Goal: Information Seeking & Learning: Learn about a topic

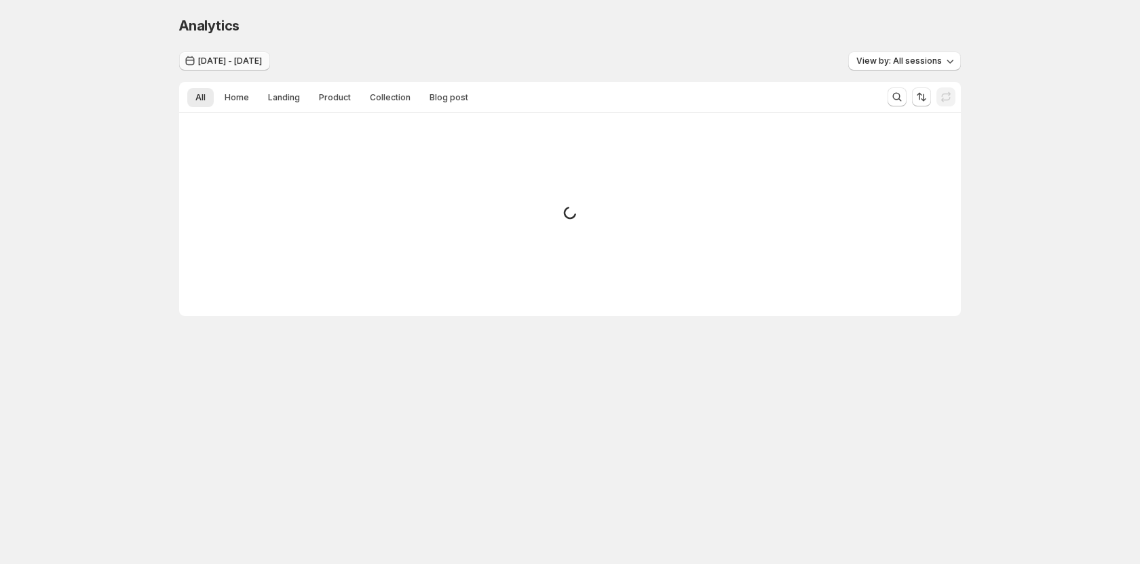
click at [259, 60] on span "[DATE] - [DATE]" at bounding box center [230, 61] width 64 height 11
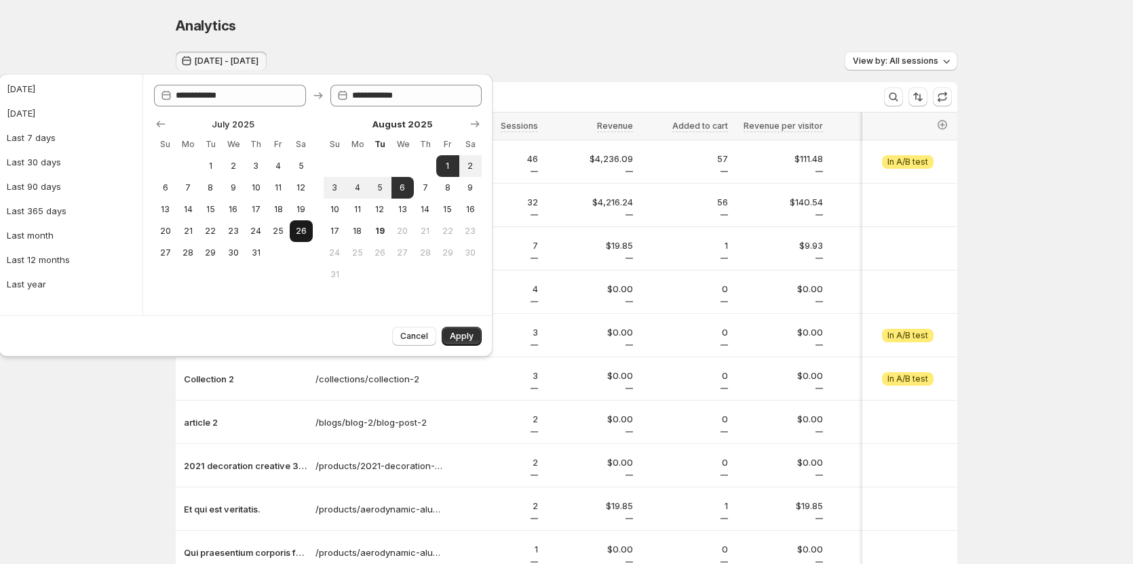
click at [298, 228] on span "26" at bounding box center [301, 231] width 12 height 11
type input "**********"
click at [264, 251] on button "31" at bounding box center [255, 253] width 22 height 22
type input "**********"
click at [463, 341] on span "Apply" at bounding box center [462, 336] width 24 height 11
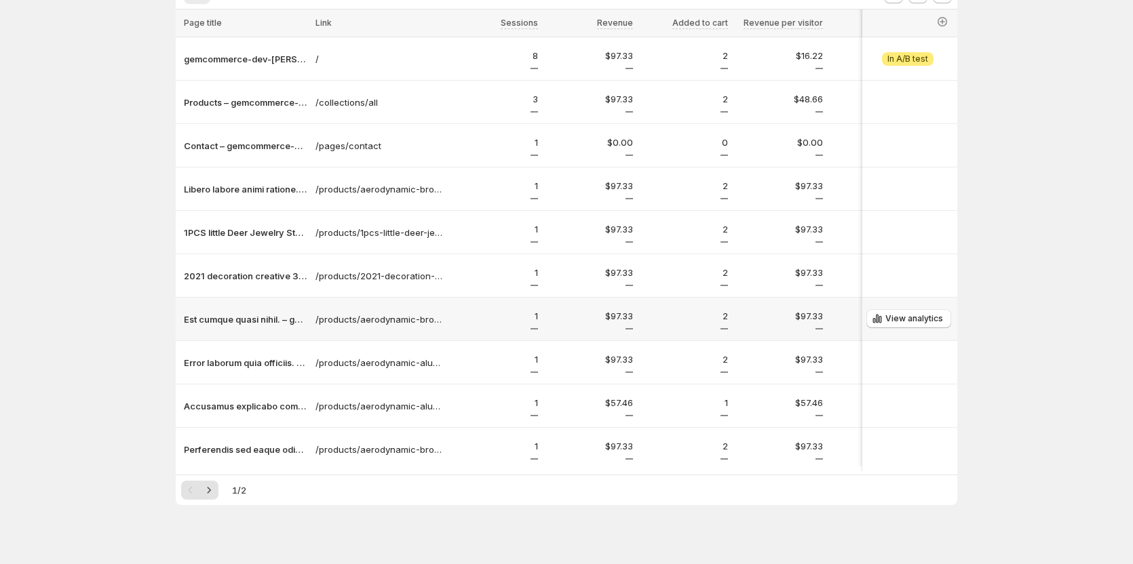
scroll to position [123, 0]
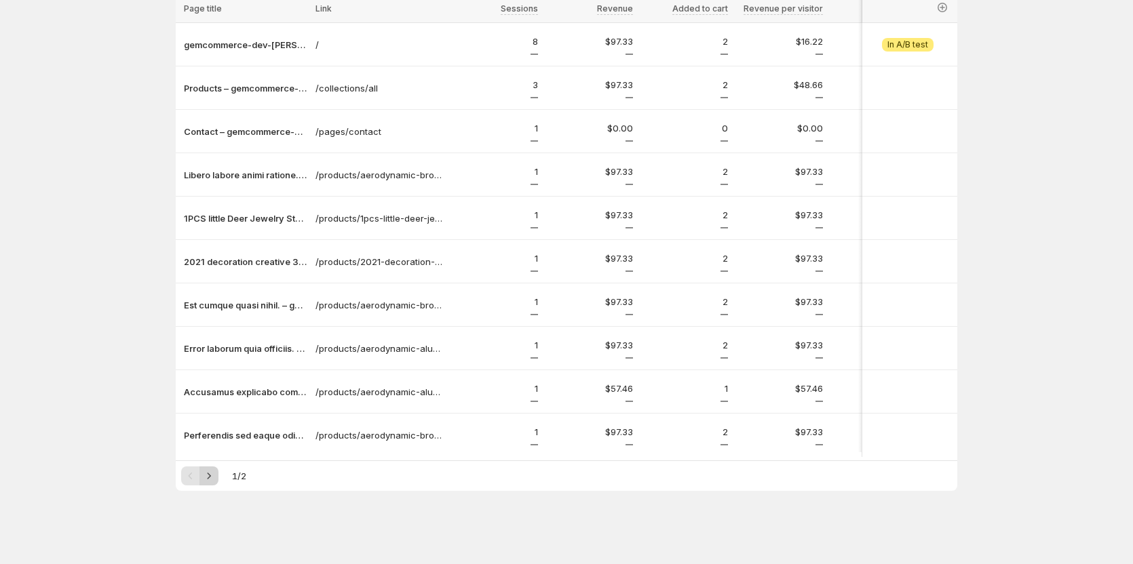
click at [216, 477] on icon "Next" at bounding box center [209, 476] width 14 height 14
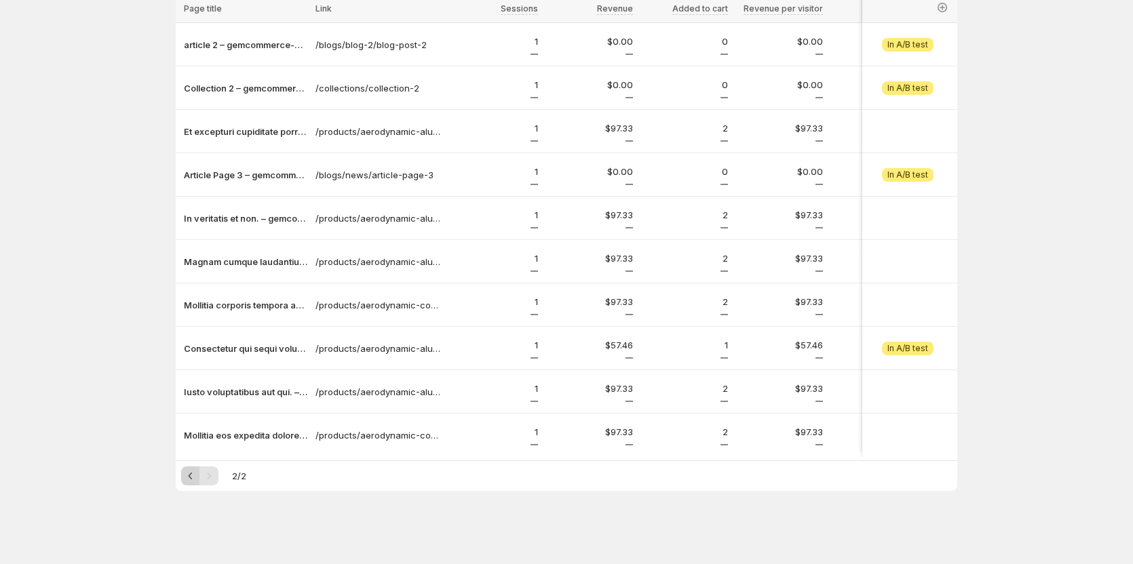
click at [193, 473] on icon "Previous" at bounding box center [191, 476] width 14 height 14
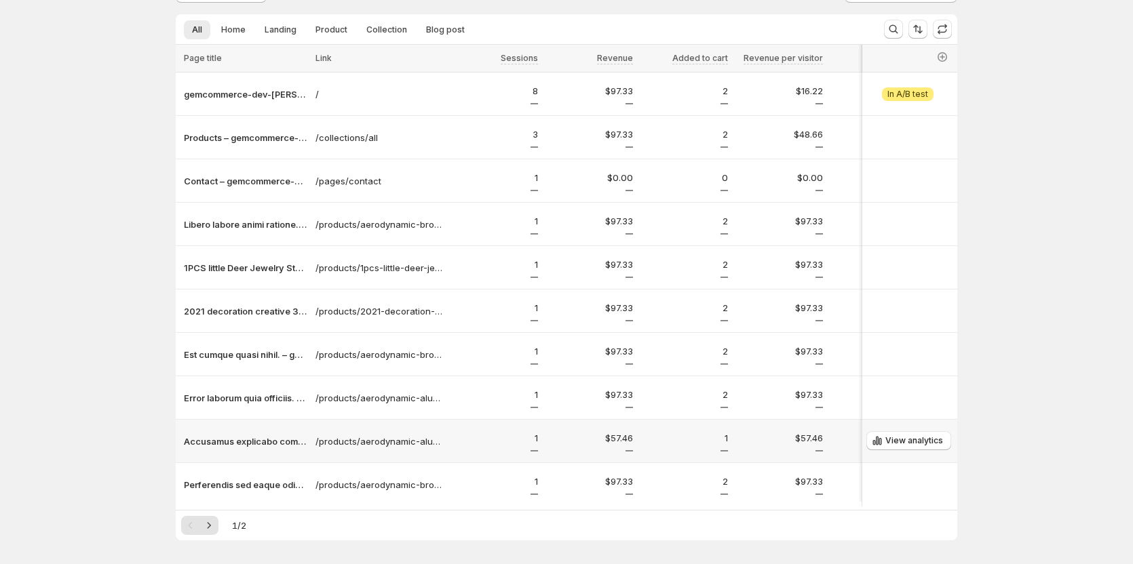
scroll to position [0, 0]
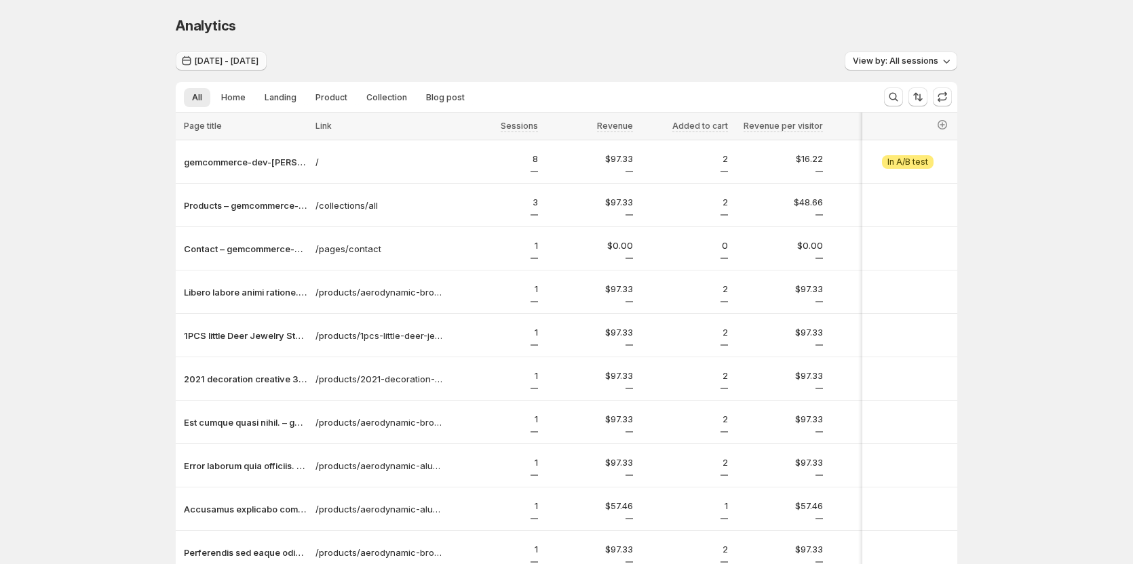
click at [241, 58] on span "[DATE] - [DATE]" at bounding box center [227, 61] width 64 height 11
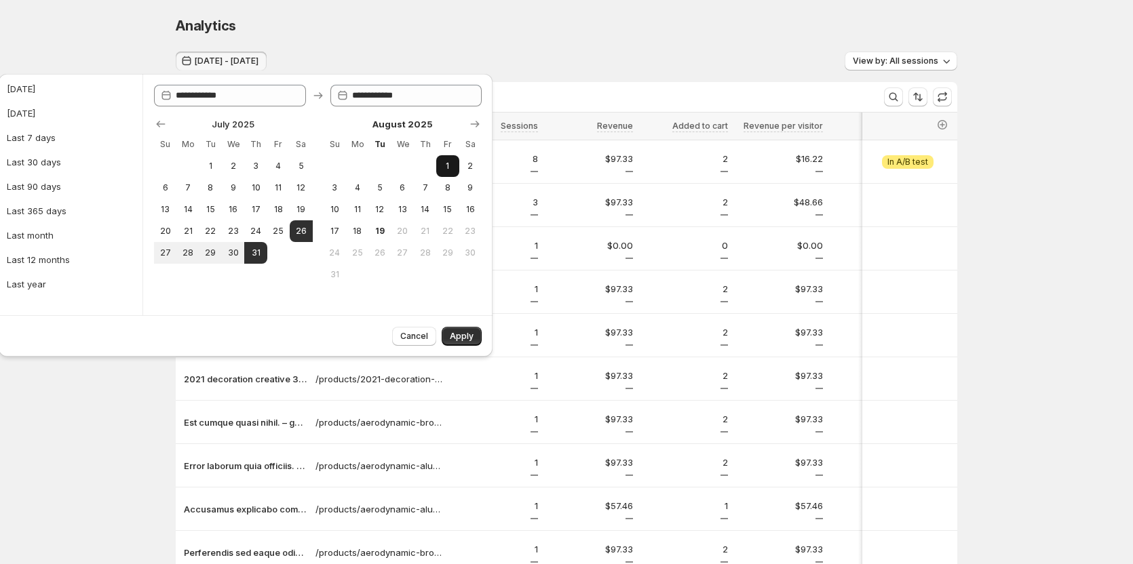
click at [442, 169] on span "1" at bounding box center [448, 166] width 12 height 11
type input "**********"
click at [400, 182] on span "6" at bounding box center [403, 187] width 12 height 11
type input "**********"
click at [446, 331] on button "Apply" at bounding box center [462, 336] width 40 height 19
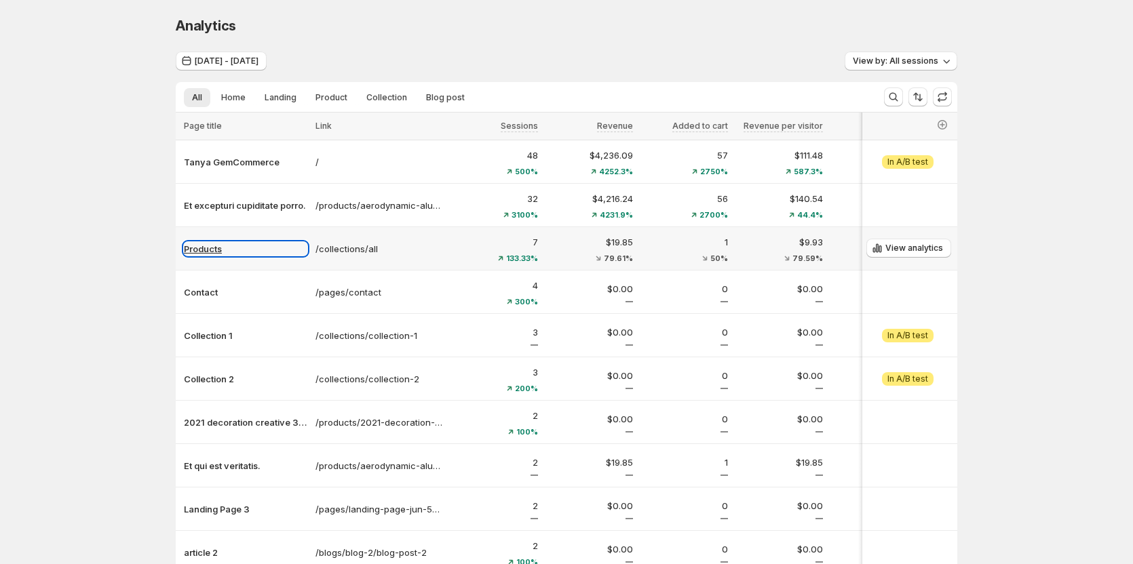
click at [223, 248] on p "Products" at bounding box center [245, 249] width 123 height 14
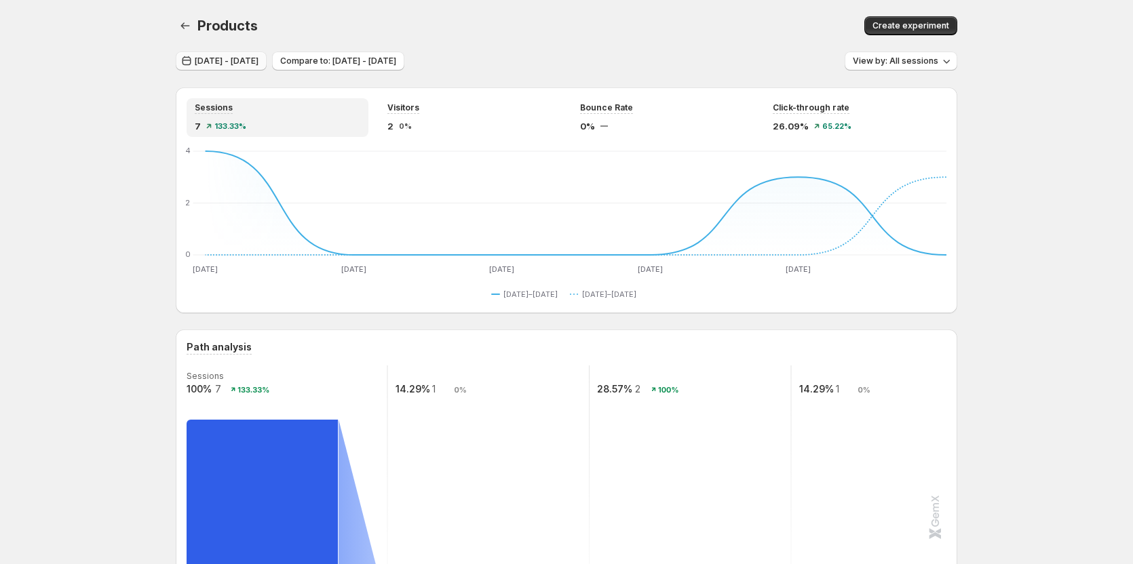
click at [259, 66] on button "[DATE] - [DATE]" at bounding box center [221, 61] width 91 height 19
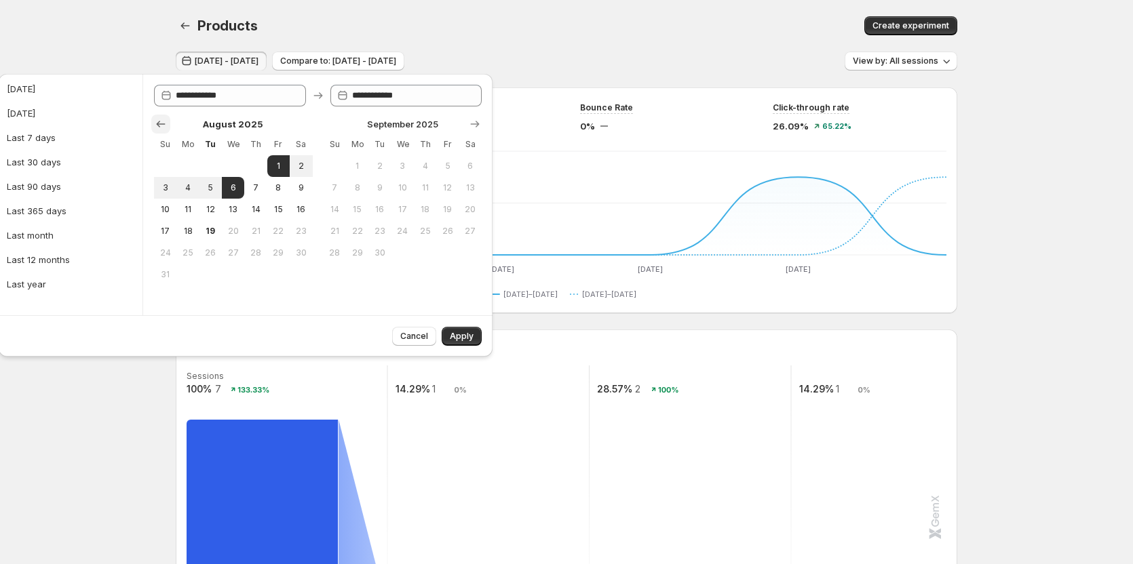
click at [165, 123] on icon "Show previous month, July 2025" at bounding box center [161, 124] width 14 height 14
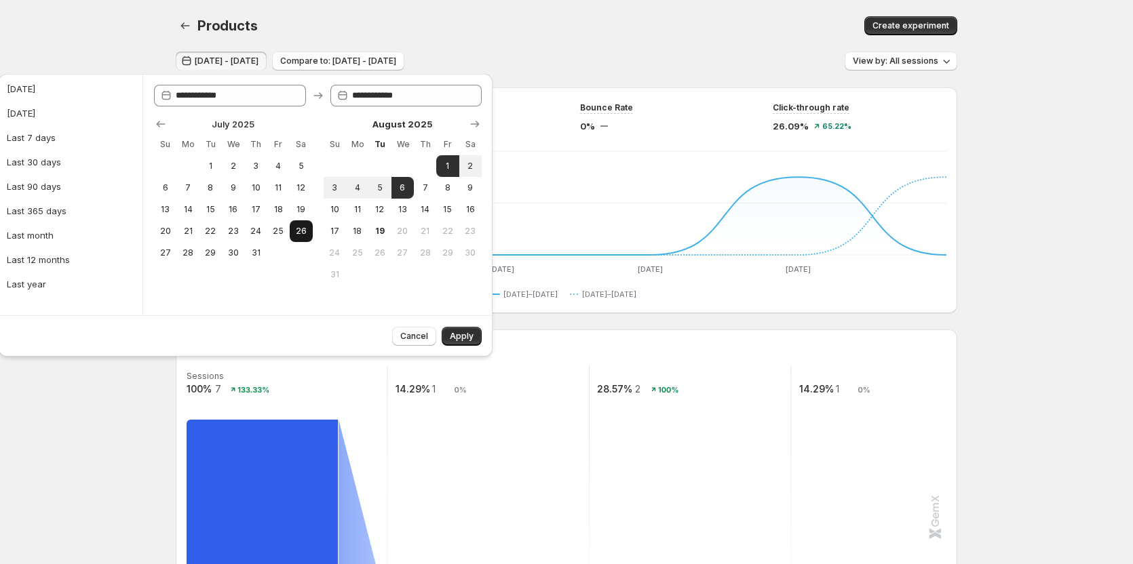
click at [299, 226] on span "26" at bounding box center [301, 231] width 12 height 11
type input "**********"
click at [258, 254] on span "31" at bounding box center [256, 253] width 12 height 11
type input "**********"
click at [465, 341] on span "Apply" at bounding box center [462, 336] width 24 height 11
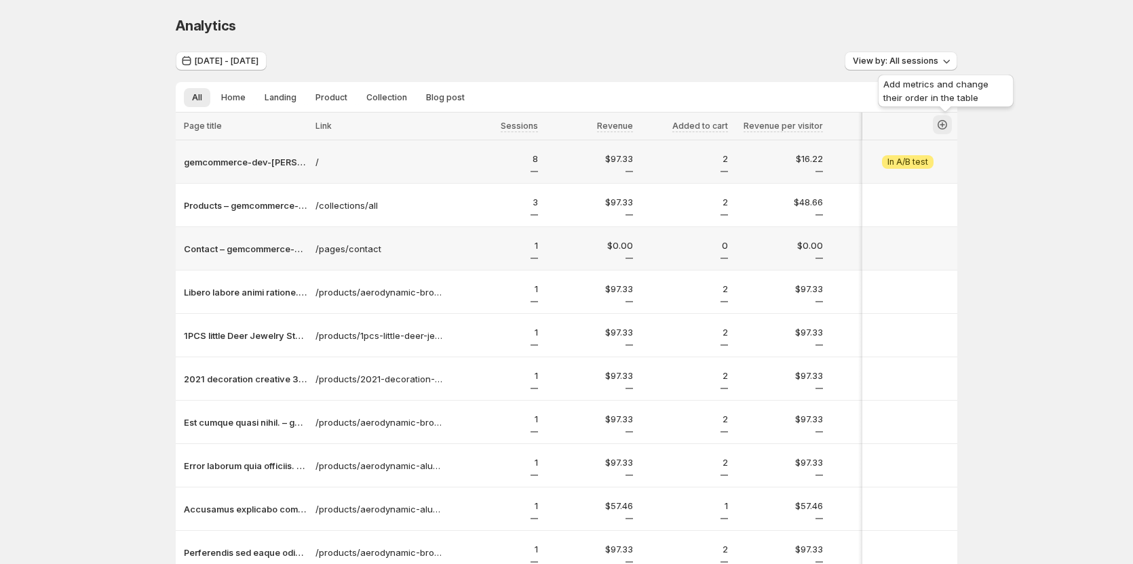
click at [944, 127] on icon "button" at bounding box center [942, 125] width 14 height 14
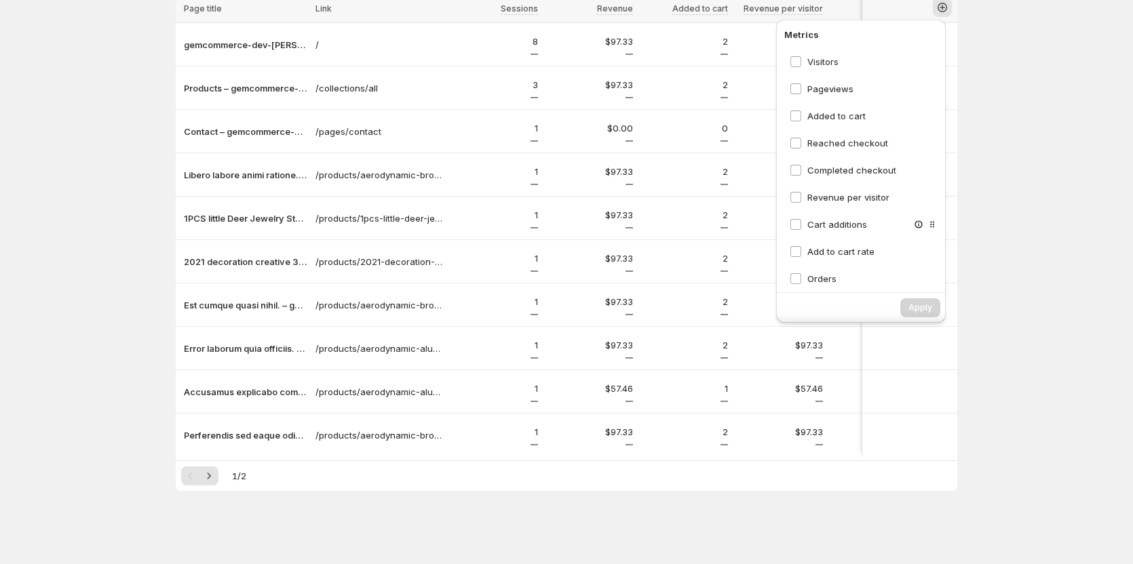
scroll to position [129, 0]
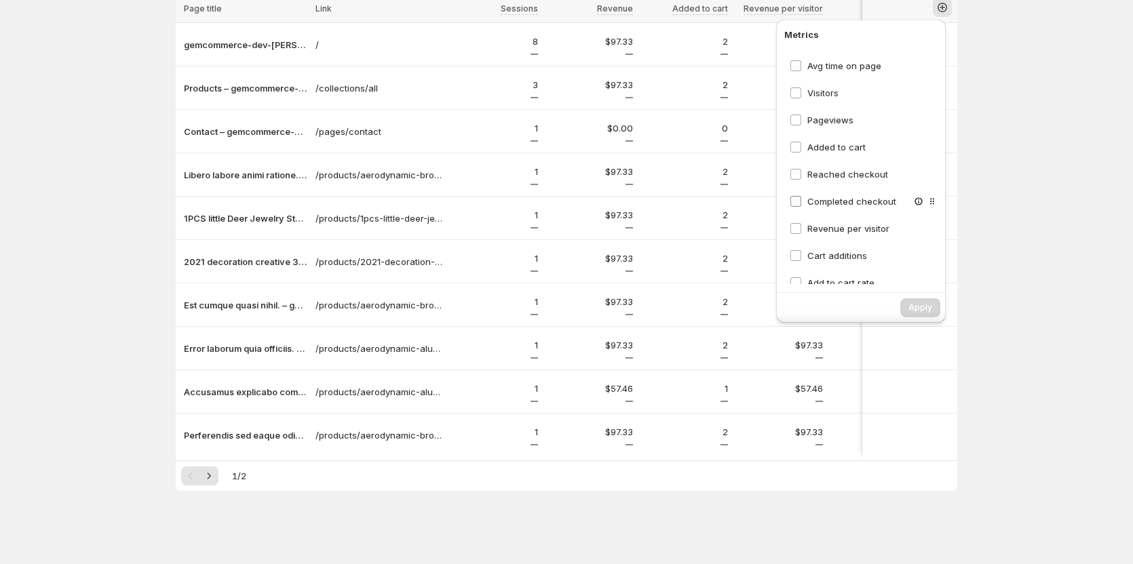
click at [836, 196] on span "Completed checkout" at bounding box center [851, 201] width 89 height 11
click at [840, 172] on span "Reached checkout" at bounding box center [847, 174] width 81 height 11
click at [828, 142] on span "Added to cart" at bounding box center [836, 147] width 58 height 11
click at [814, 250] on span "Cart additions" at bounding box center [837, 255] width 60 height 11
click at [822, 223] on span "Revenue per visitor" at bounding box center [848, 228] width 82 height 11
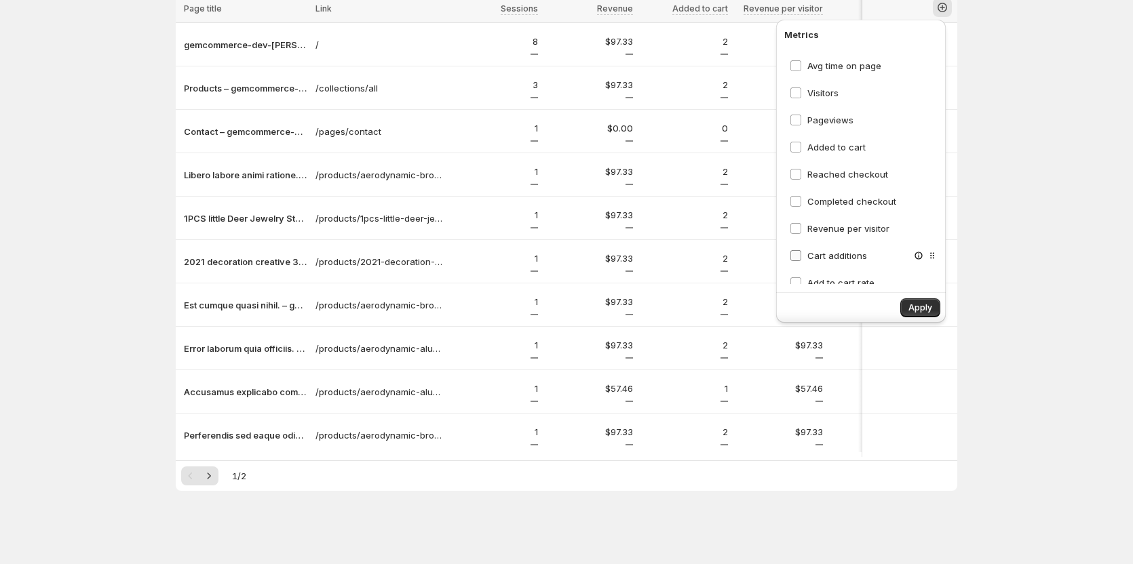
click at [826, 250] on span "Cart additions" at bounding box center [837, 255] width 60 height 11
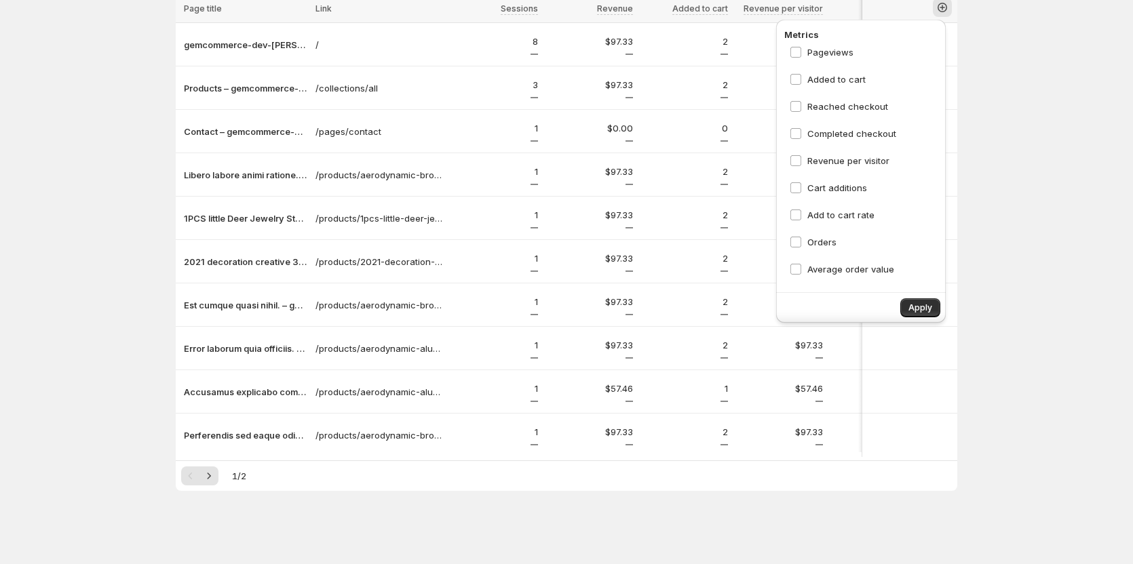
click at [58, 132] on div "Analytics. This page is ready Analytics [DATE] - [DATE] View by: All sessions A…" at bounding box center [566, 224] width 1133 height 682
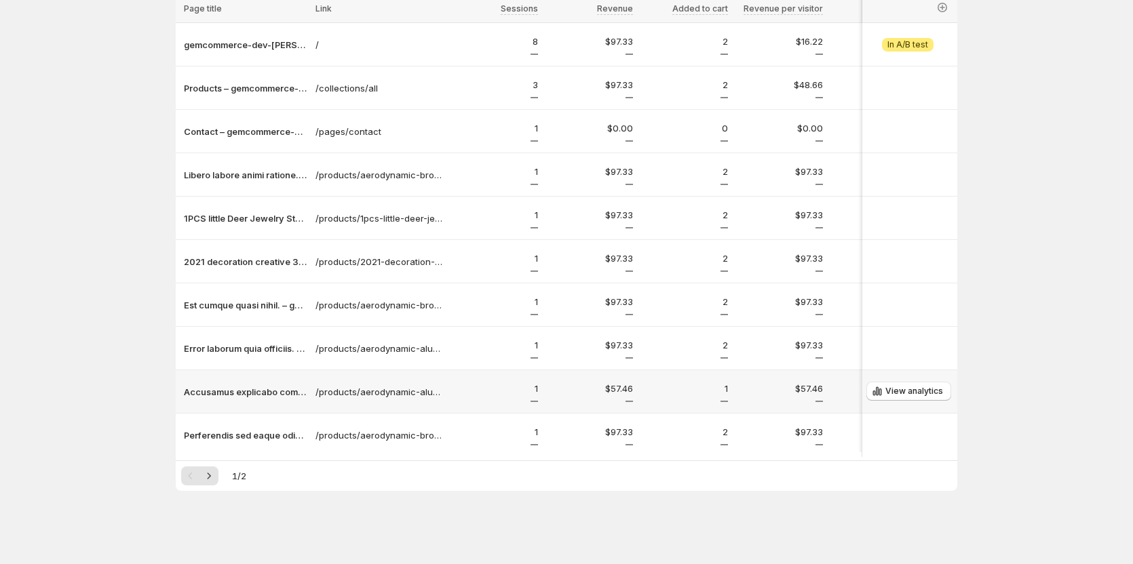
scroll to position [123, 0]
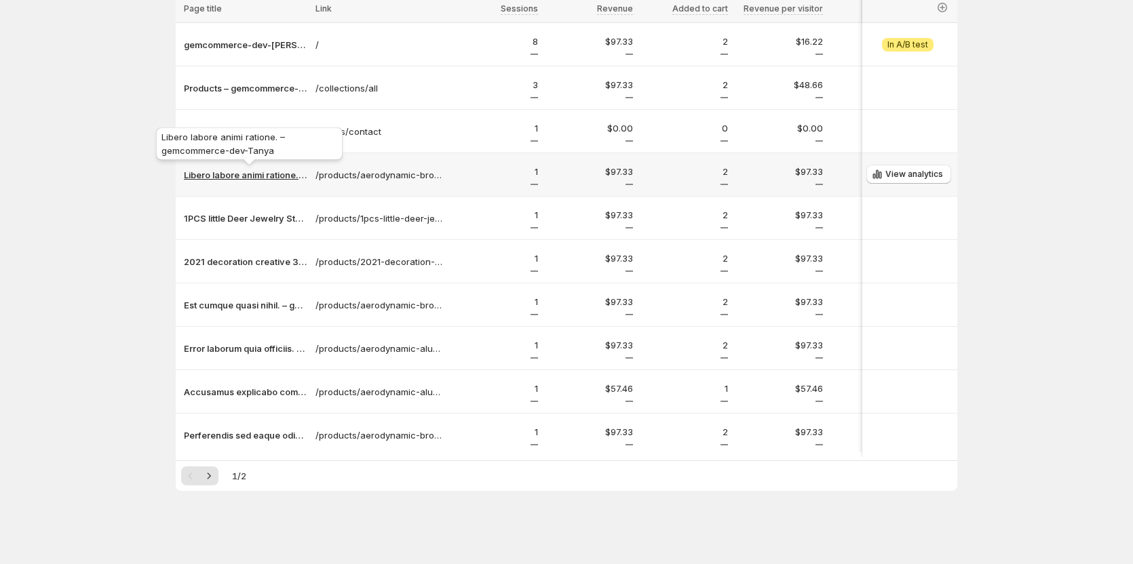
click at [232, 172] on p "Libero labore animi ratione. – gemcommerce-dev-Tanya" at bounding box center [245, 175] width 123 height 14
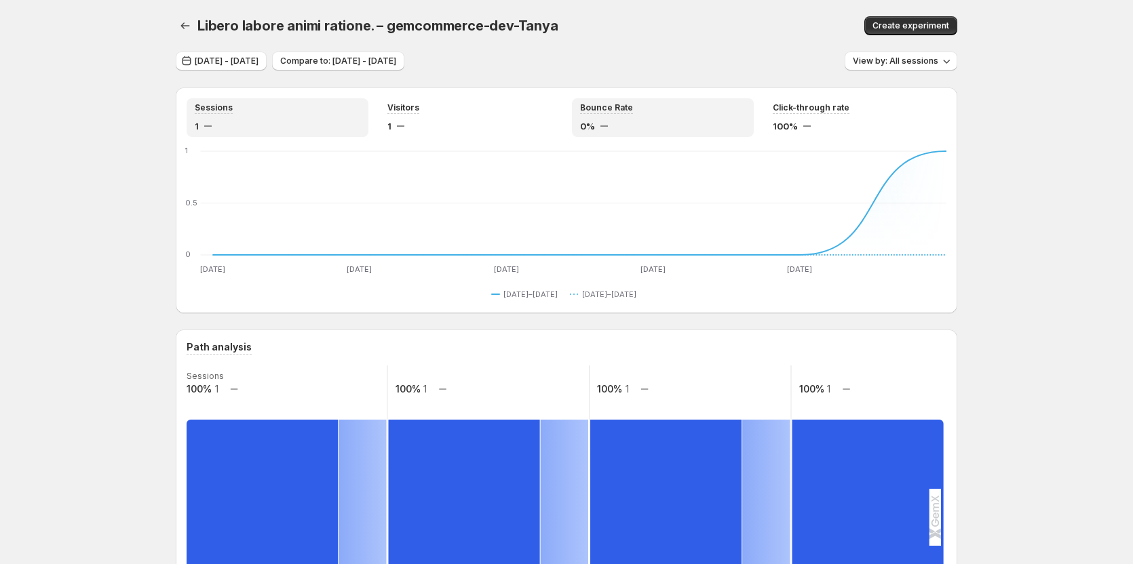
click at [643, 119] on div "0%" at bounding box center [663, 126] width 166 height 14
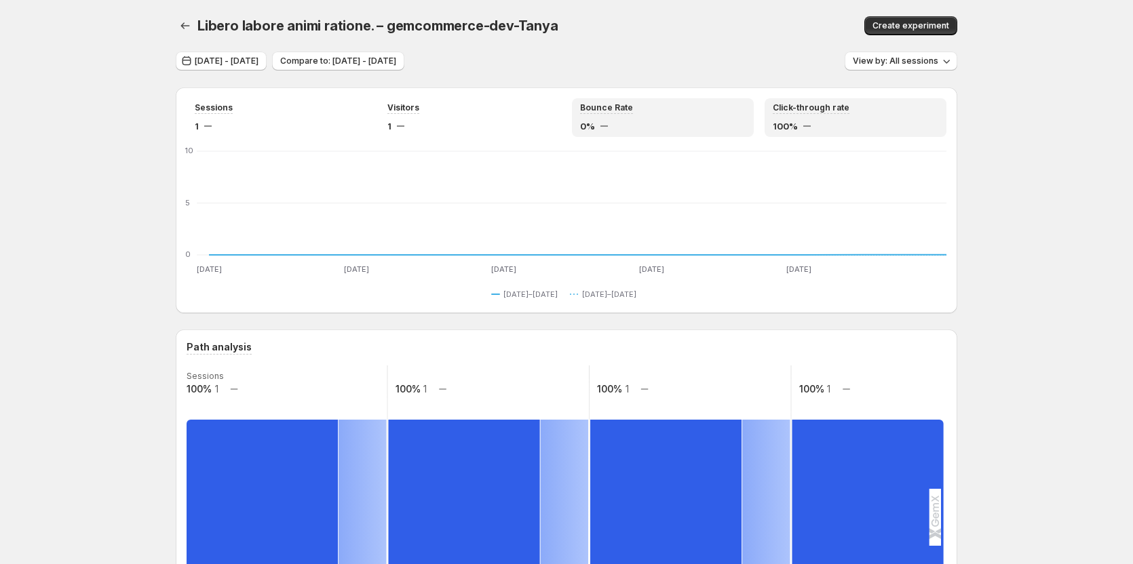
click at [807, 123] on div "100%" at bounding box center [856, 126] width 166 height 14
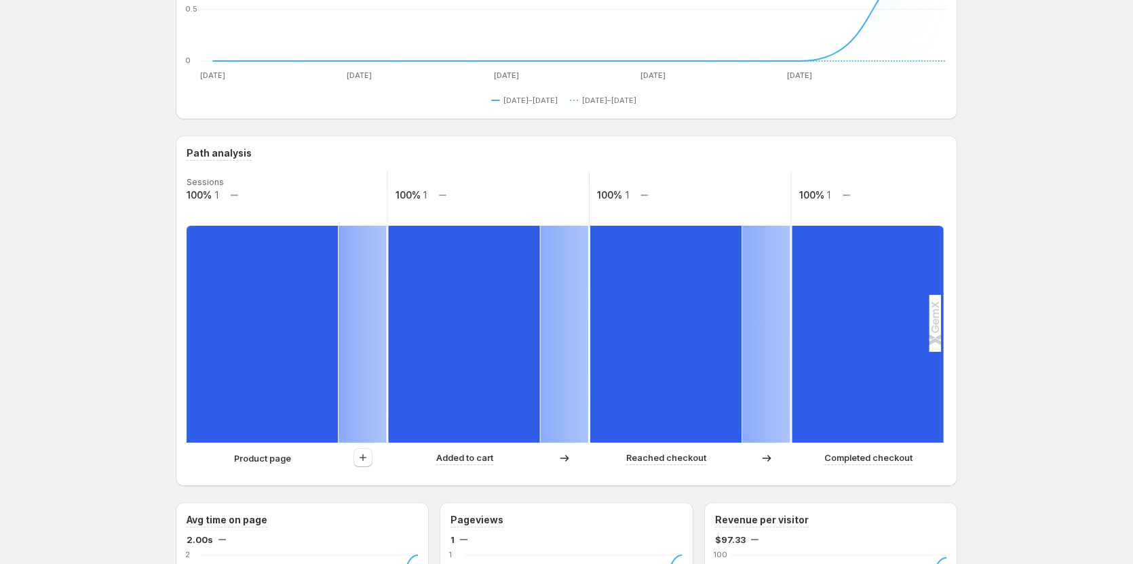
scroll to position [204, 0]
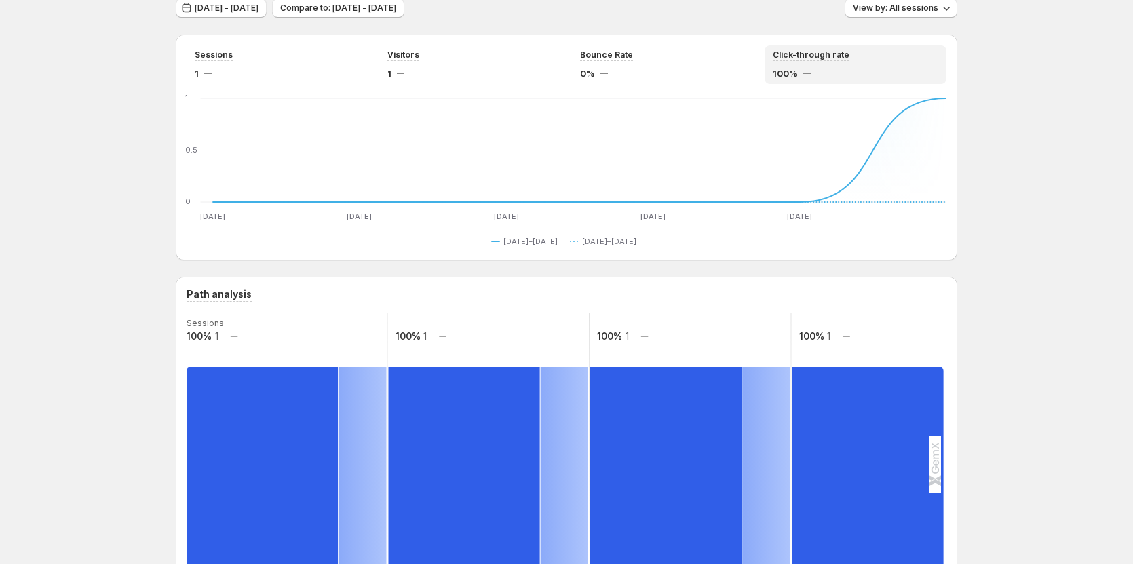
scroll to position [0, 0]
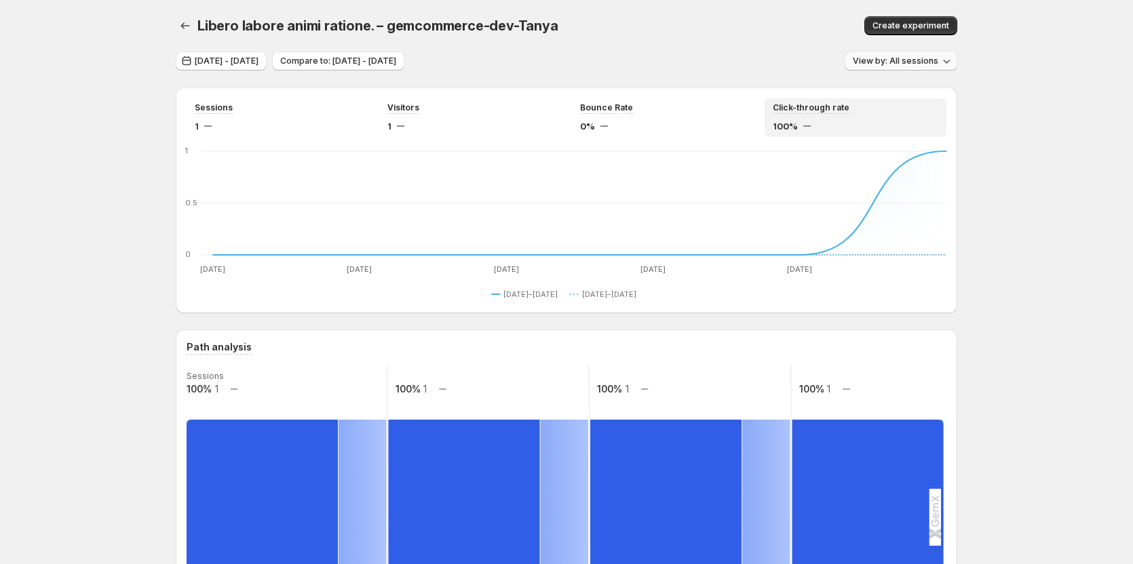
click at [924, 58] on span "View by: All sessions" at bounding box center [895, 61] width 85 height 11
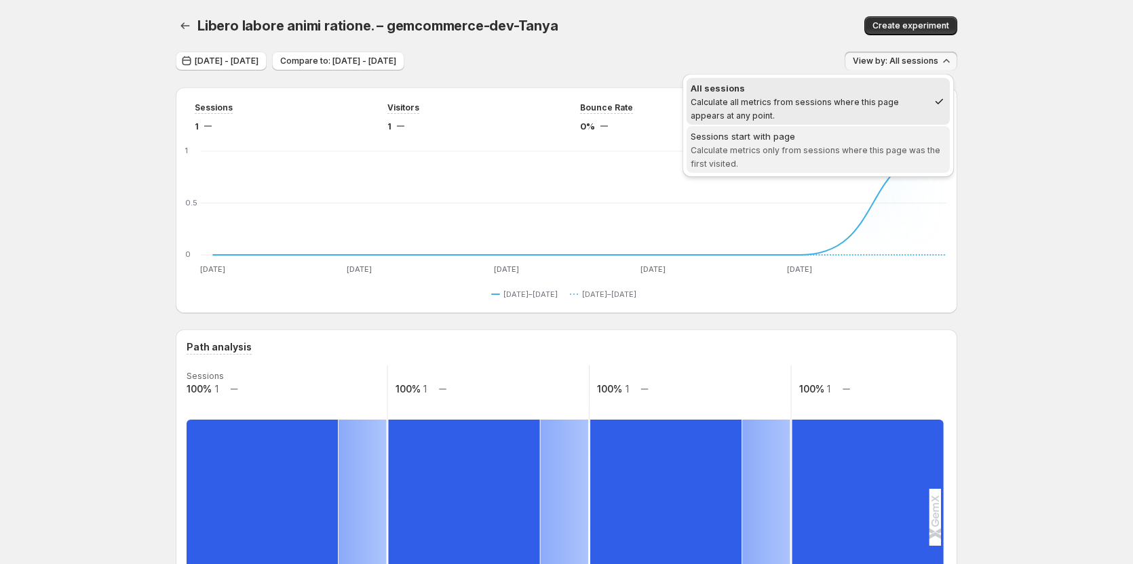
click at [853, 137] on div "Sessions start with page" at bounding box center [818, 137] width 255 height 14
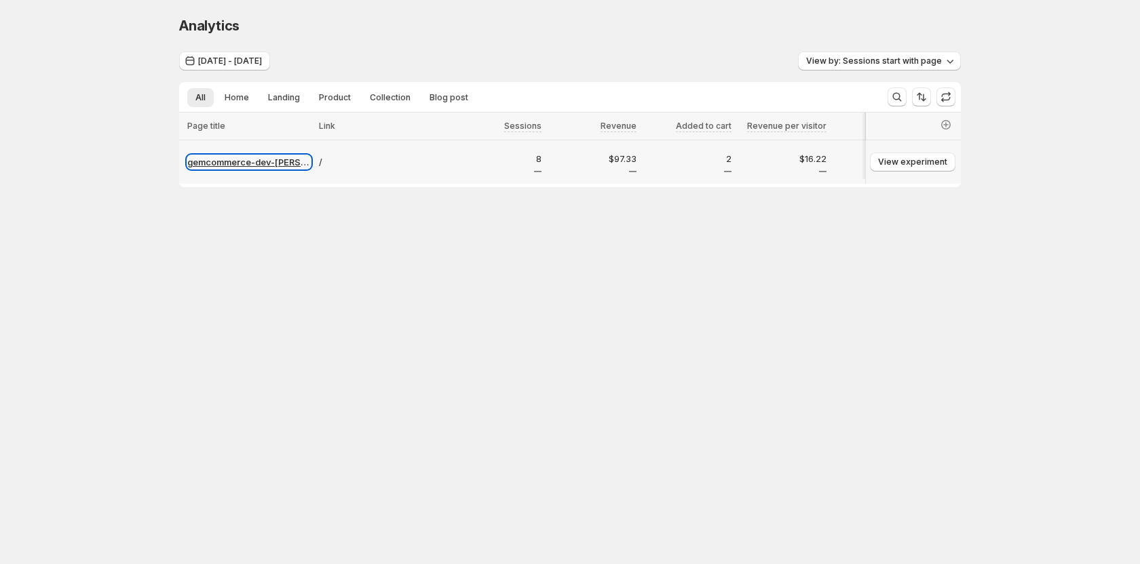
click at [260, 159] on p "gemcommerce-dev-[PERSON_NAME]" at bounding box center [248, 162] width 123 height 14
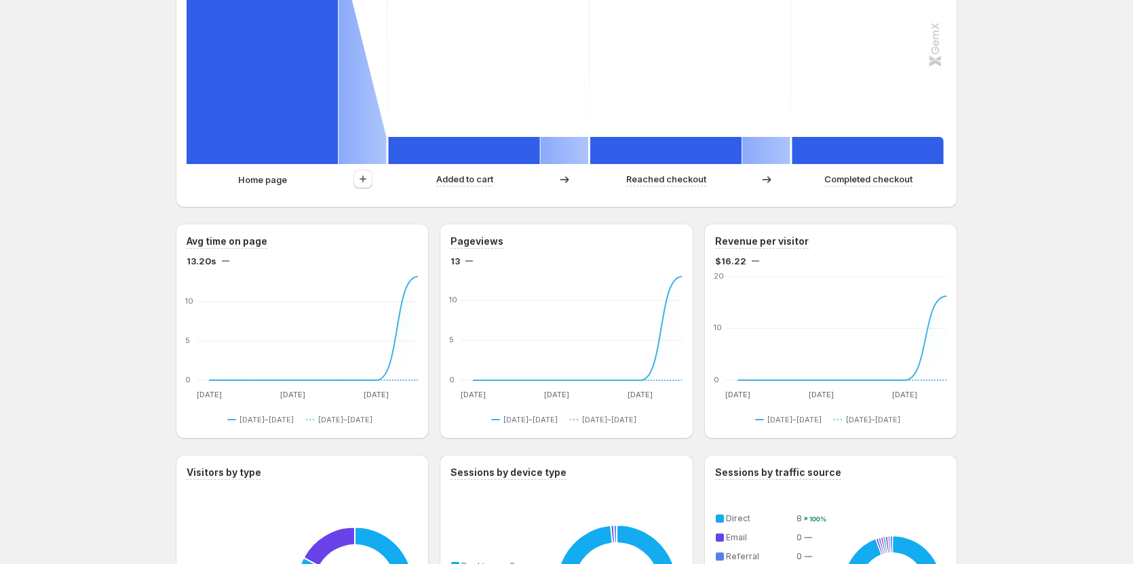
scroll to position [405, 0]
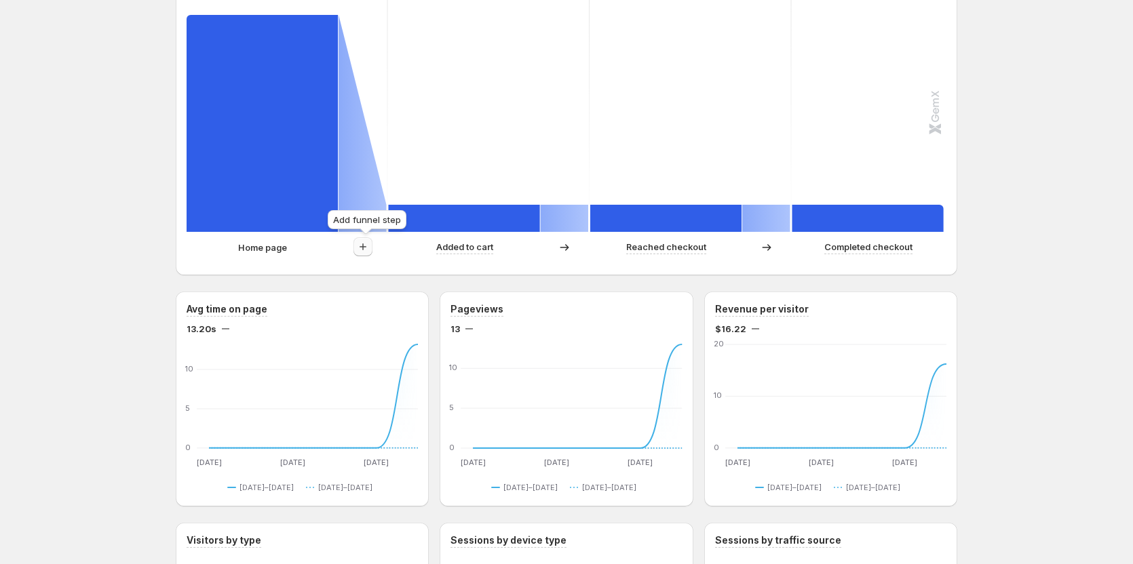
click at [364, 244] on icon "button" at bounding box center [363, 247] width 14 height 14
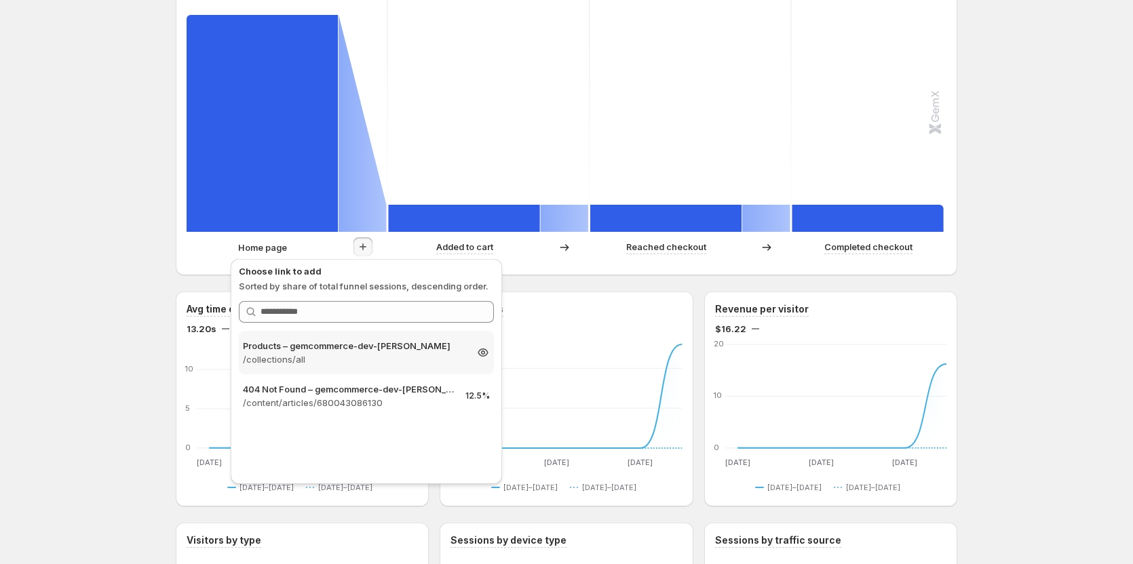
click at [321, 362] on p "/collections/all" at bounding box center [354, 360] width 223 height 14
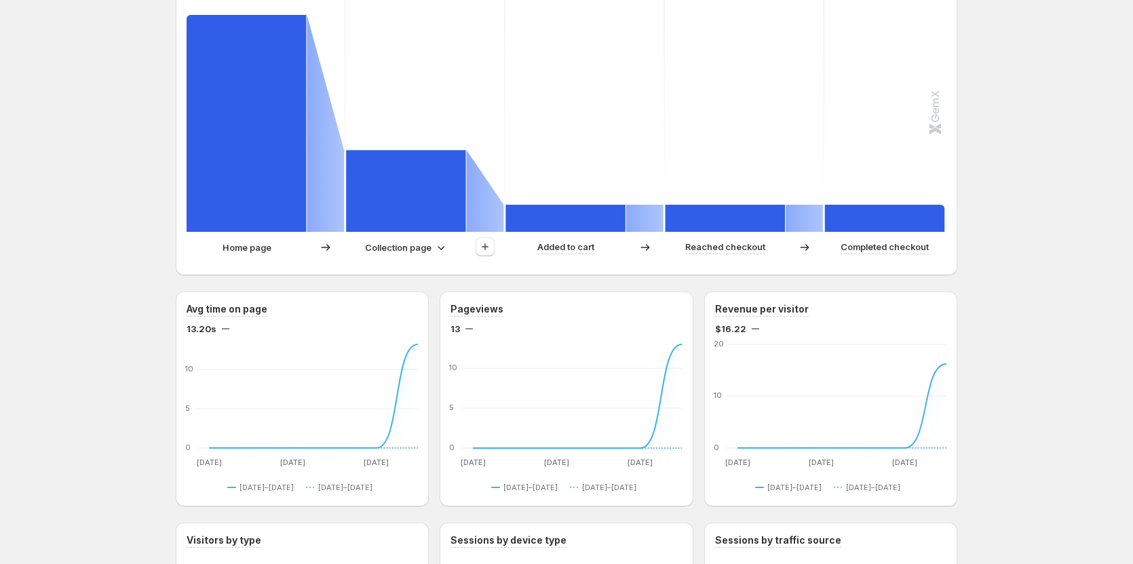
click at [391, 247] on p "Collection page" at bounding box center [398, 248] width 66 height 14
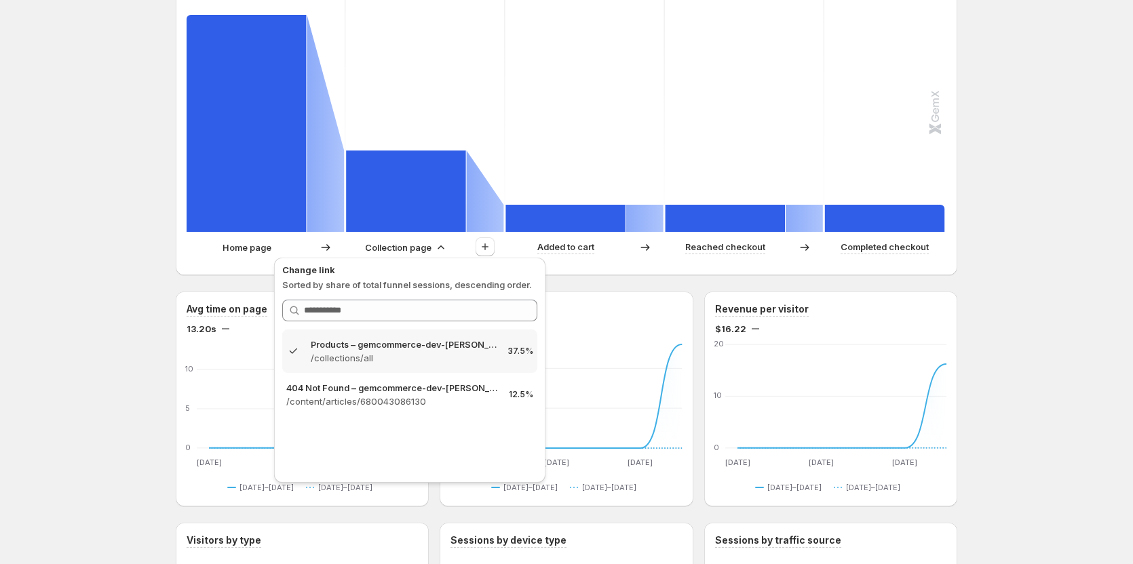
click at [108, 238] on div "gemcommerce-dev-[PERSON_NAME]. This page is ready gemcommerce-dev-[PERSON_NAME]…" at bounding box center [566, 453] width 1133 height 1716
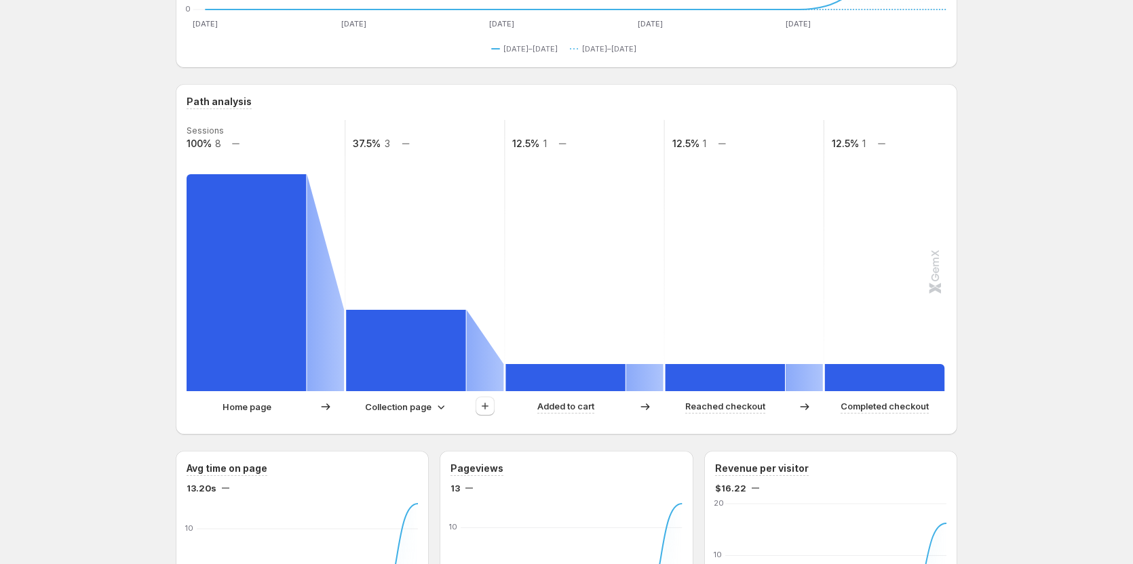
scroll to position [269, 0]
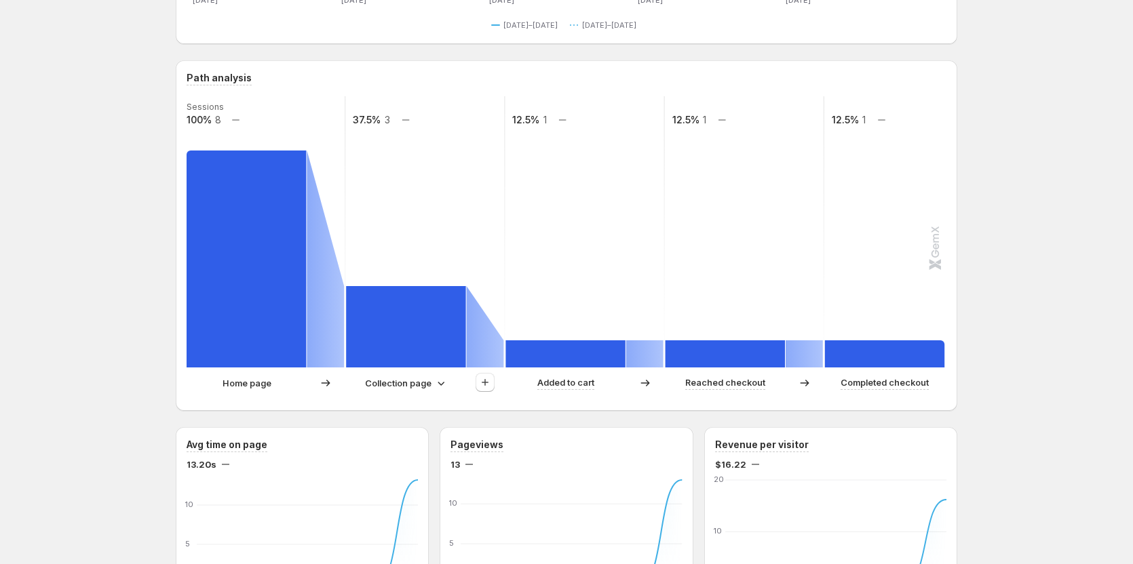
click at [410, 317] on rect at bounding box center [405, 326] width 119 height 81
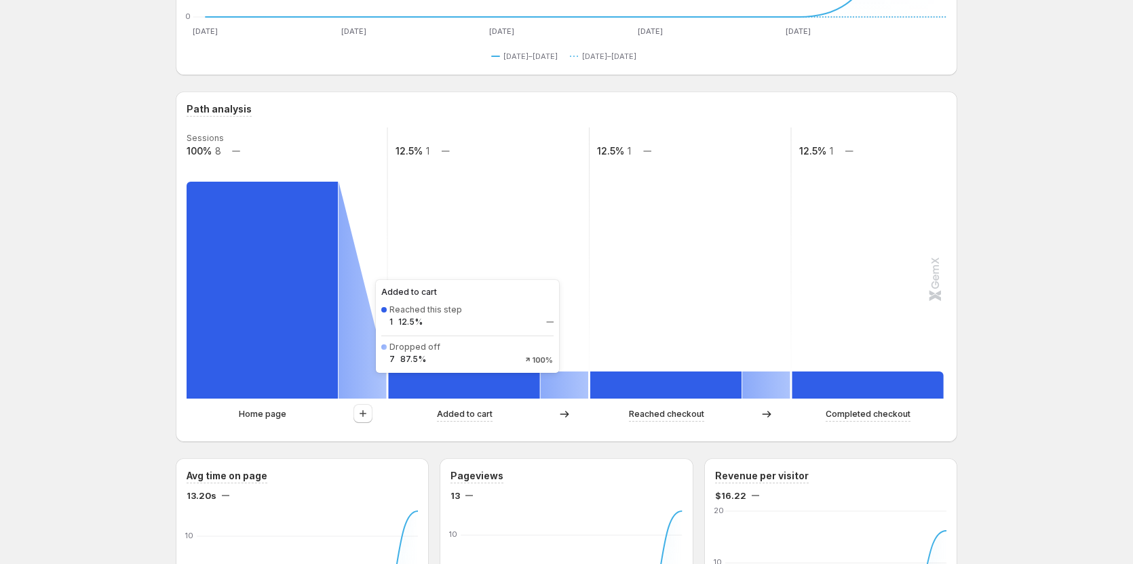
scroll to position [271, 0]
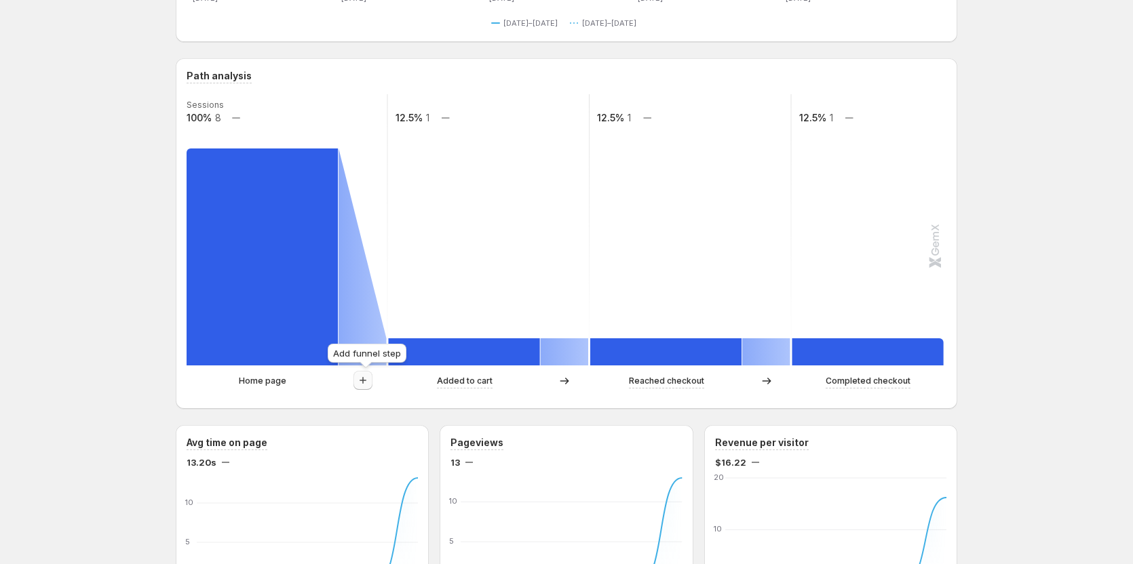
click at [372, 382] on button "button" at bounding box center [362, 380] width 19 height 19
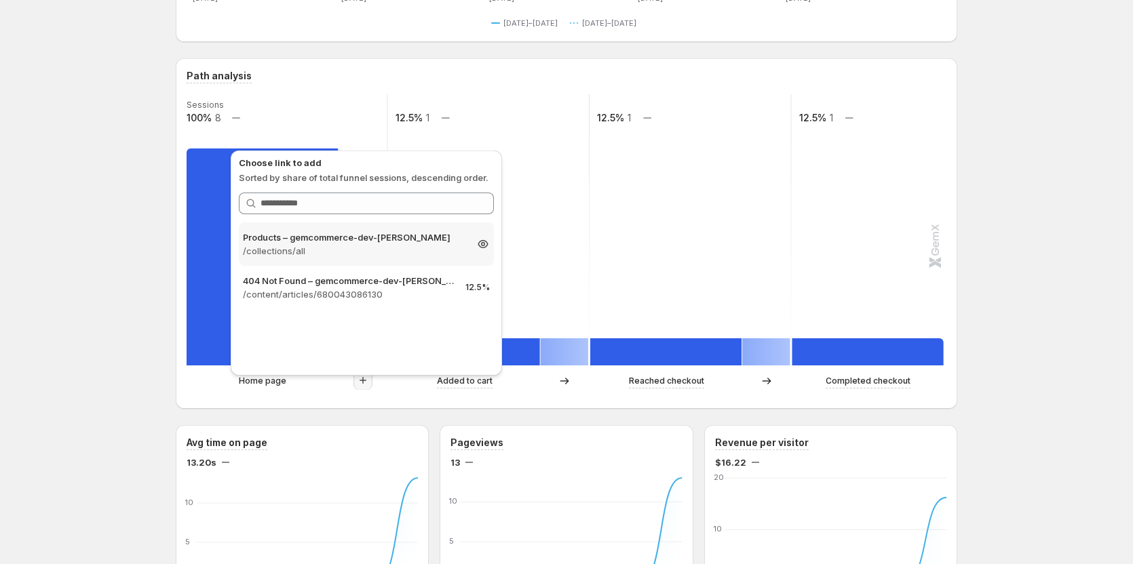
click at [356, 250] on p "/collections/all" at bounding box center [354, 251] width 223 height 14
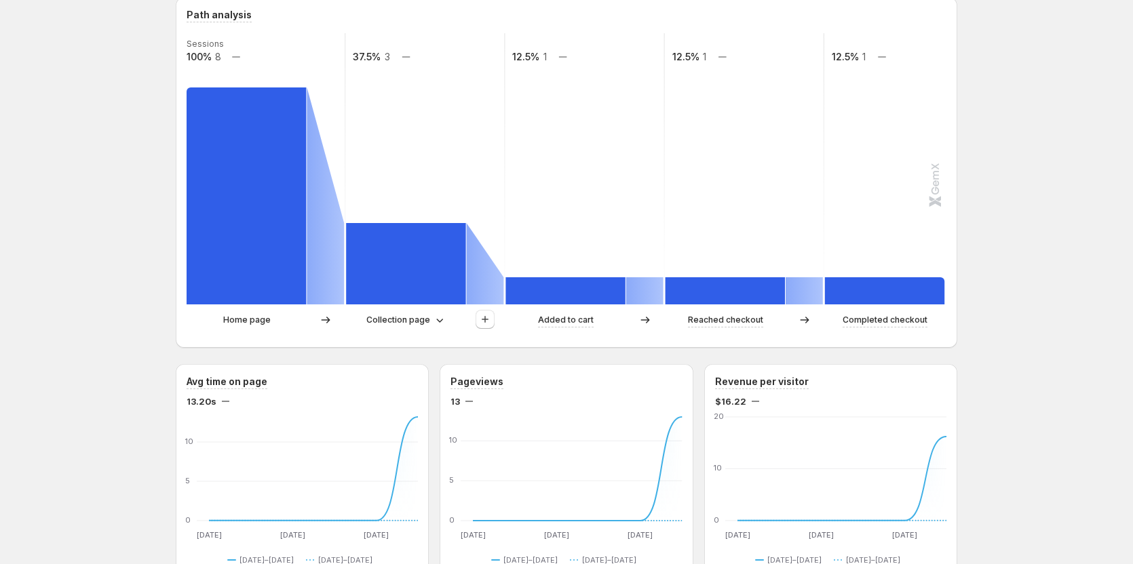
scroll to position [339, 0]
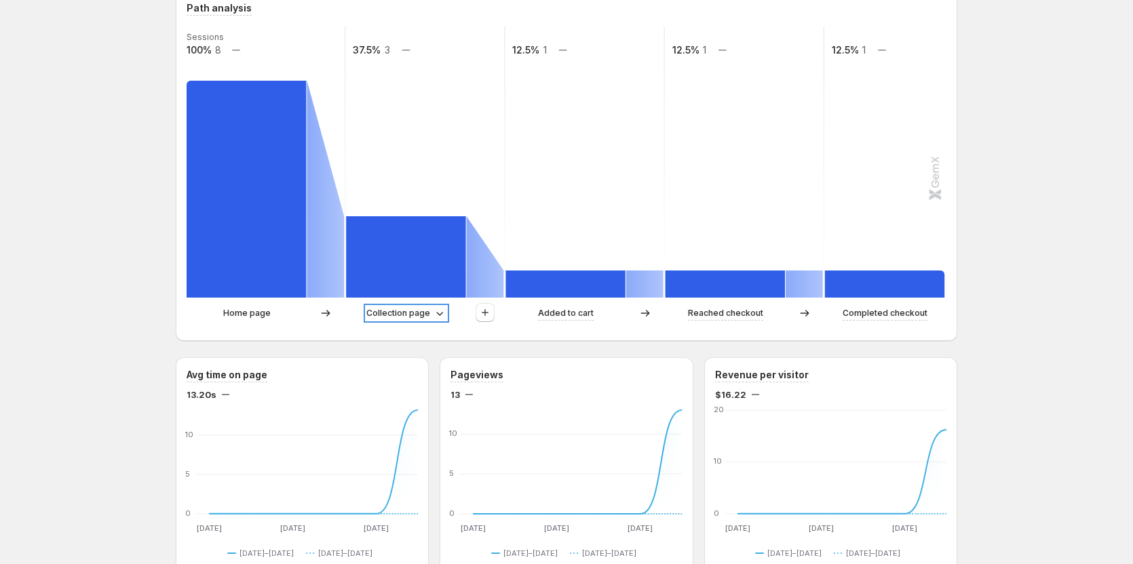
click at [429, 309] on p "Collection page" at bounding box center [398, 314] width 64 height 14
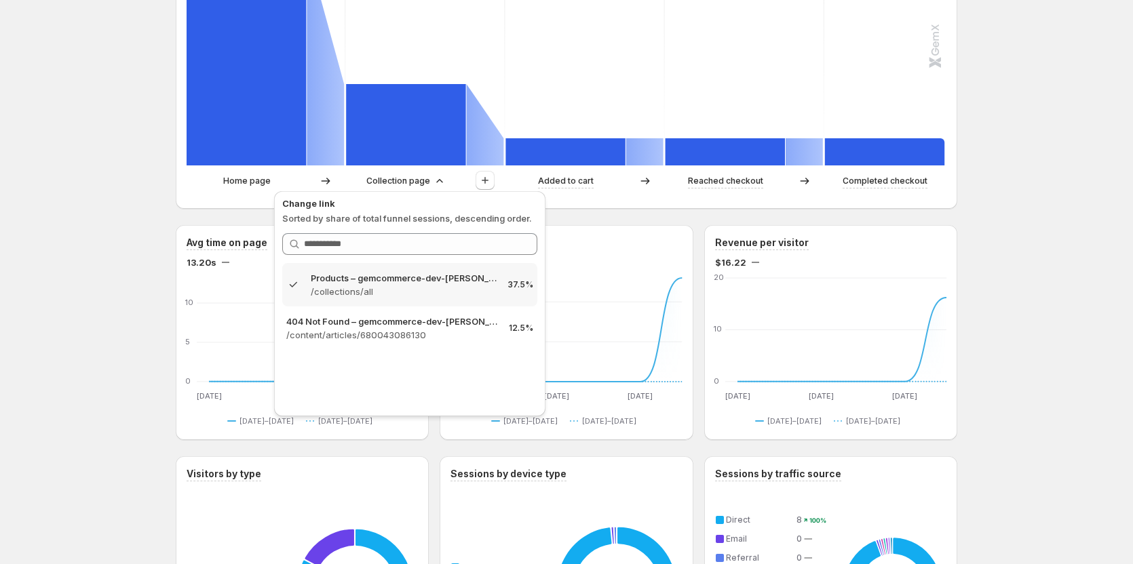
scroll to position [475, 0]
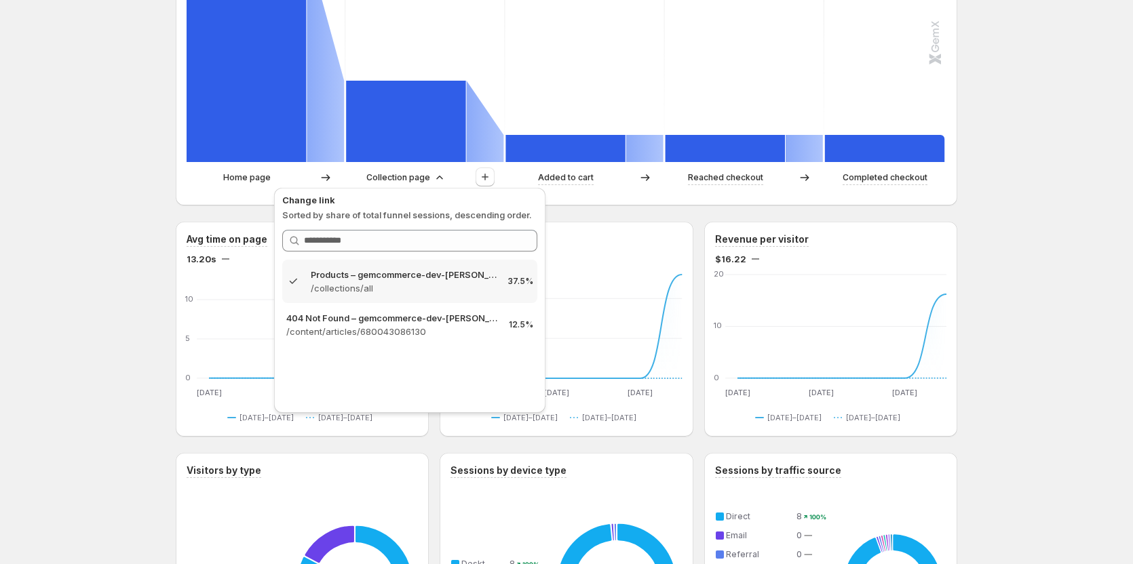
drag, startPoint x: 354, startPoint y: 282, endPoint x: 440, endPoint y: 229, distance: 100.9
click at [354, 282] on p "/collections/all" at bounding box center [404, 289] width 187 height 14
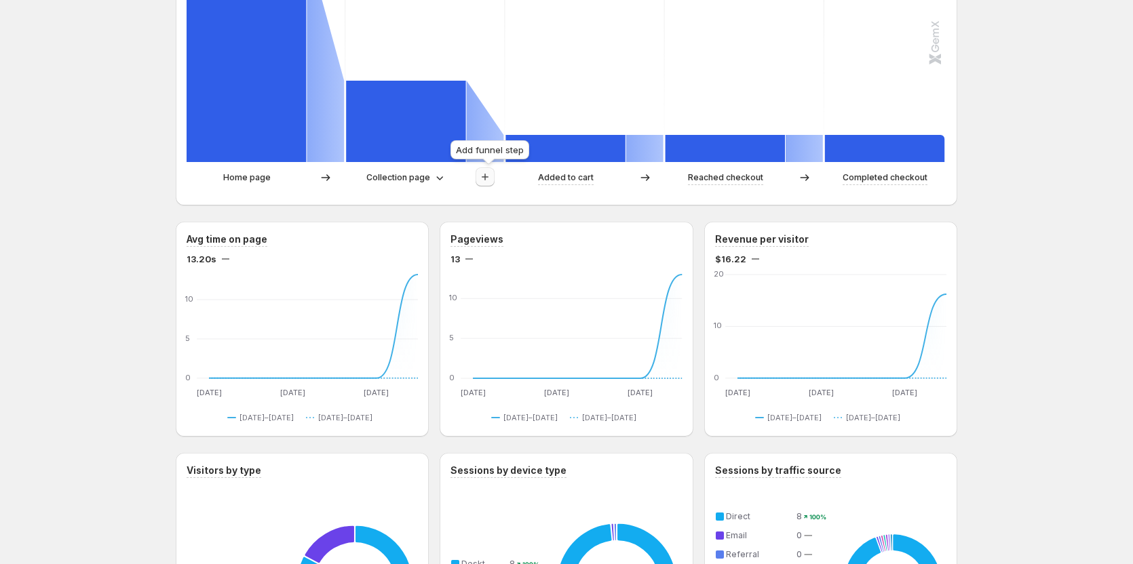
click at [484, 176] on icon "button" at bounding box center [485, 177] width 14 height 14
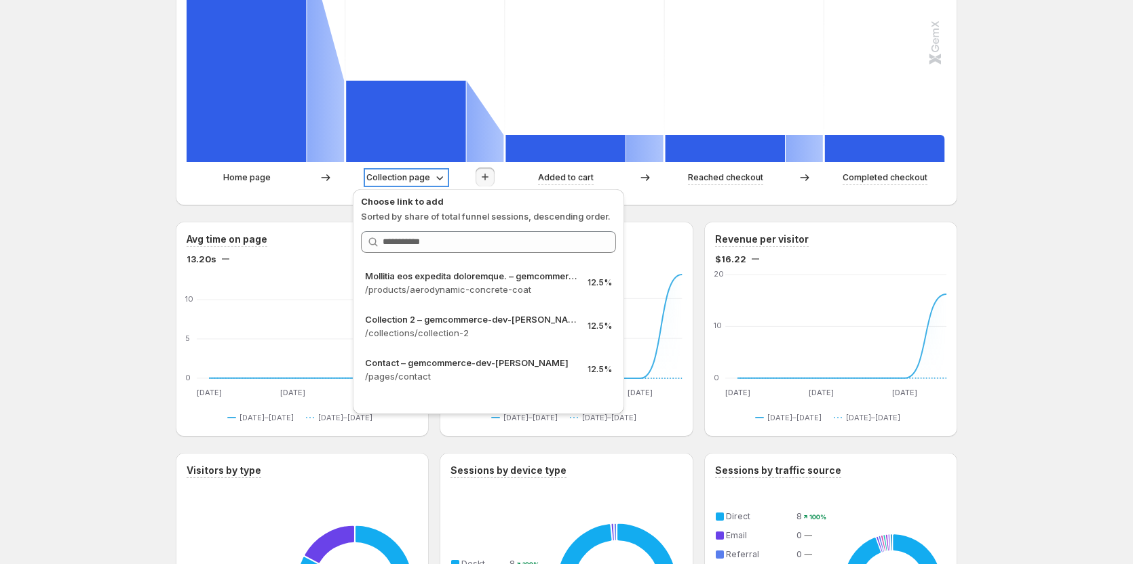
click at [376, 176] on p "Collection page" at bounding box center [398, 178] width 64 height 14
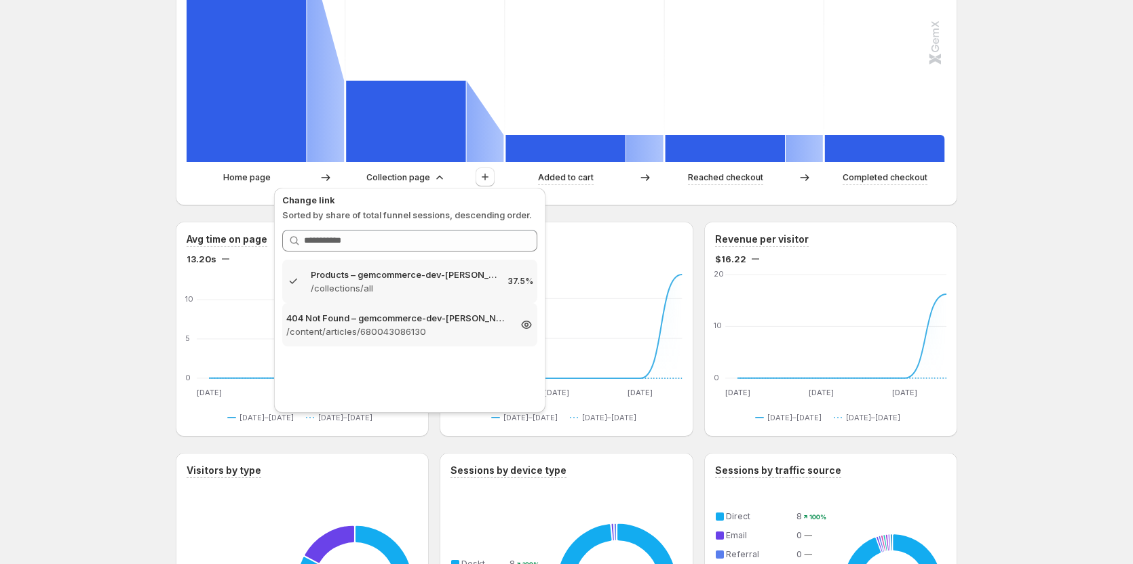
click at [336, 315] on p "404 Not Found – gemcommerce-dev-[PERSON_NAME]" at bounding box center [397, 318] width 223 height 14
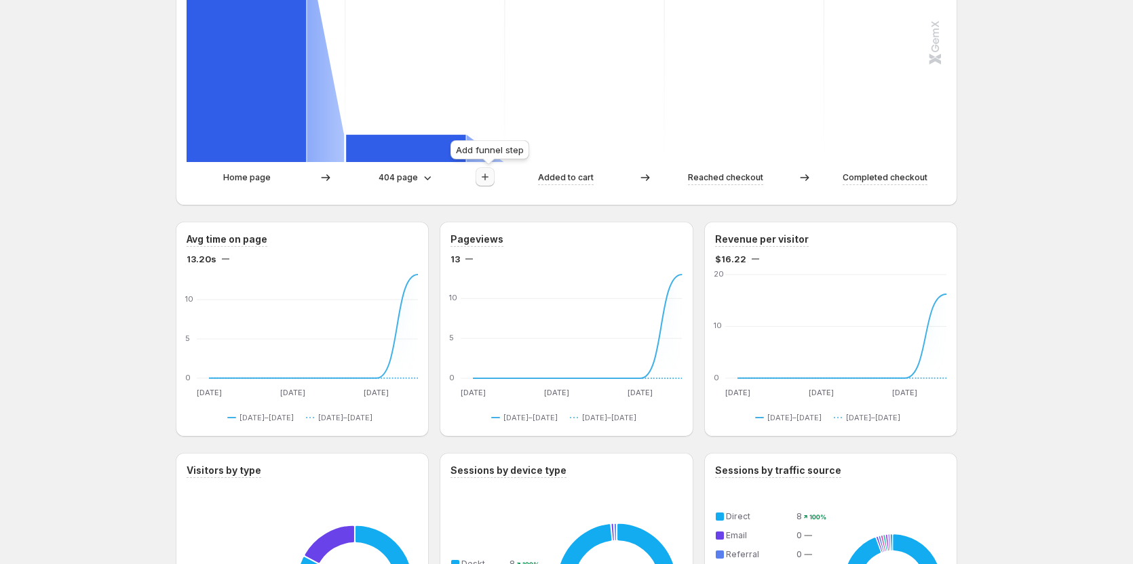
click at [488, 176] on icon "button" at bounding box center [485, 177] width 7 height 7
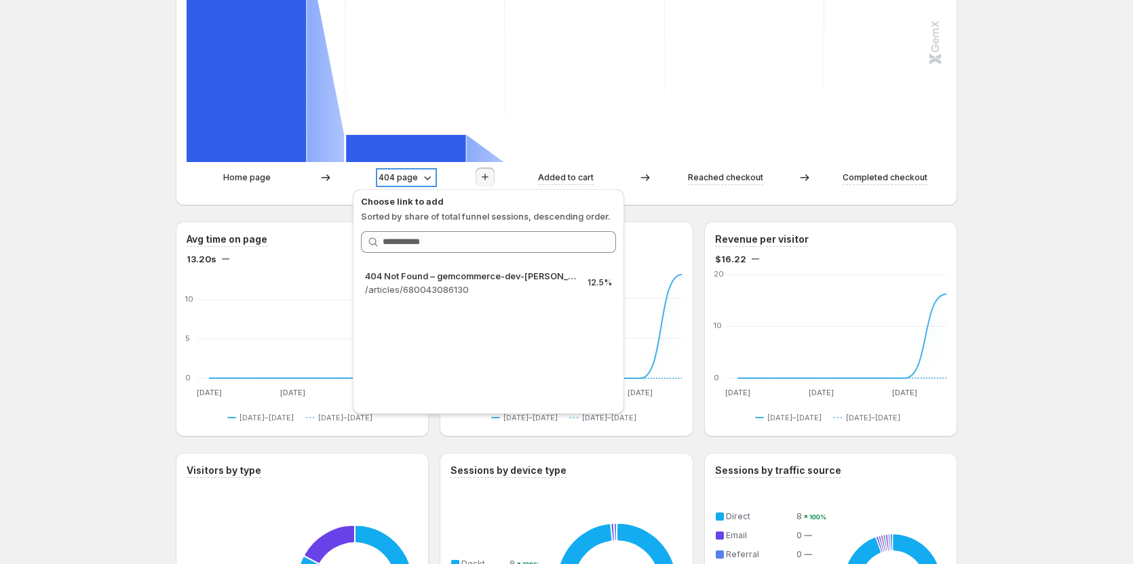
click at [409, 182] on p "404 page" at bounding box center [398, 178] width 39 height 14
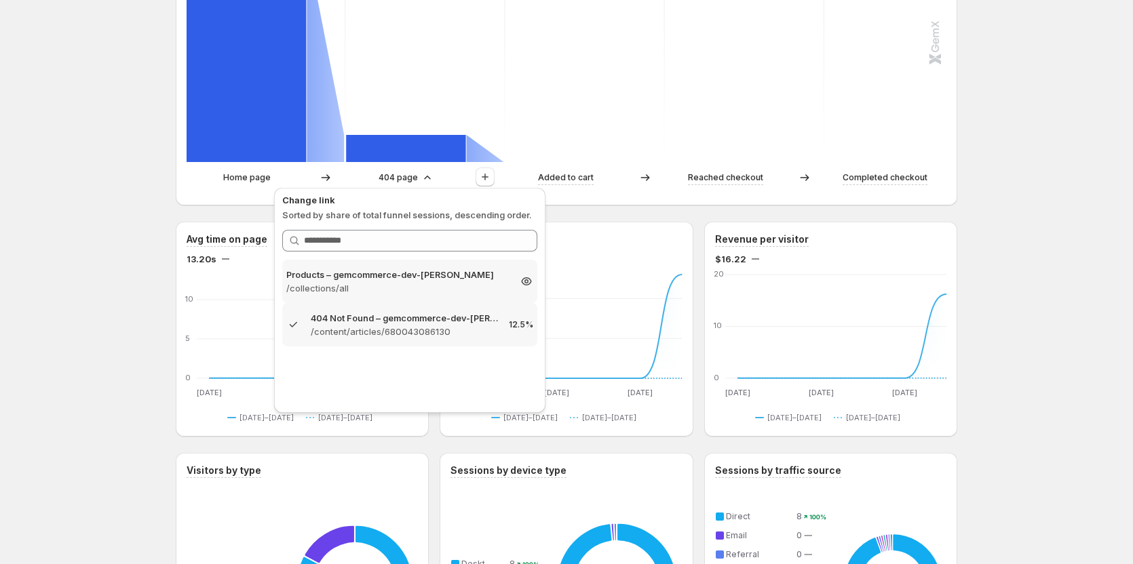
click at [342, 295] on div "Products – gemcommerce-dev-Tanya /collections/all 37.5%" at bounding box center [409, 281] width 255 height 43
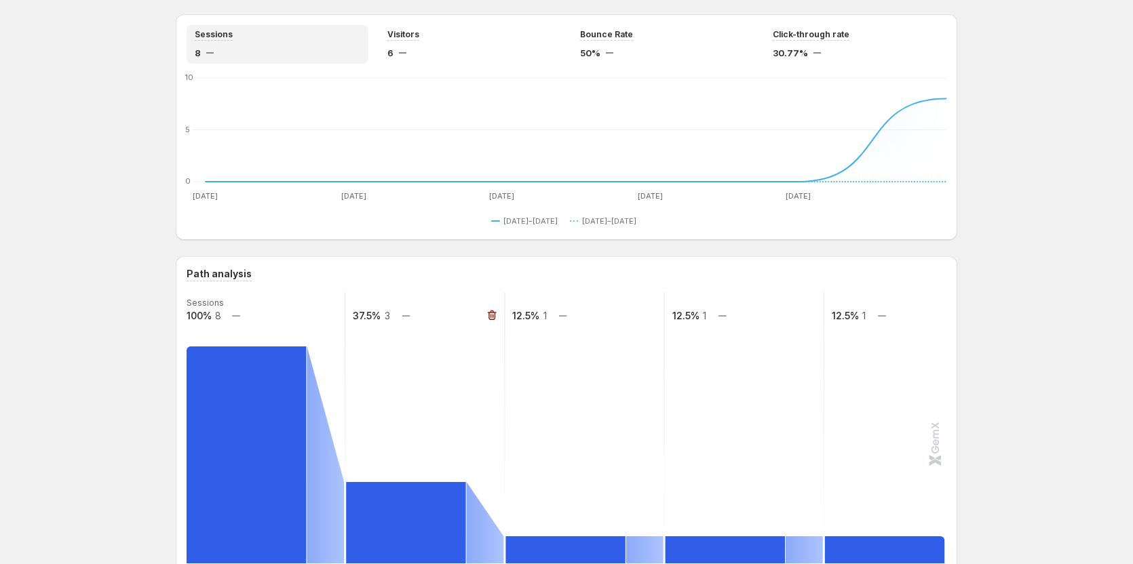
scroll to position [68, 0]
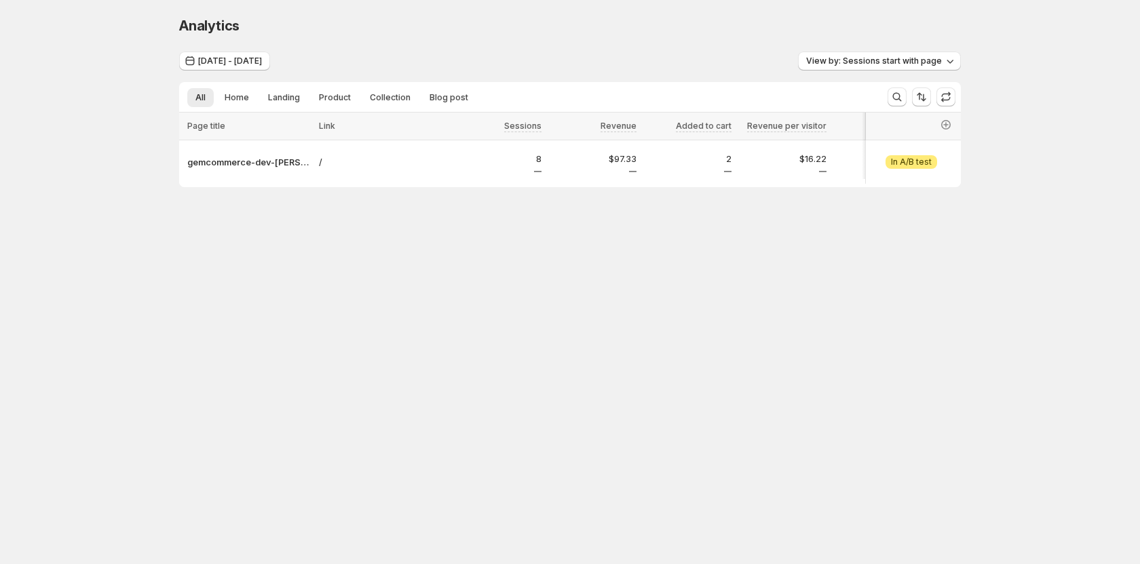
click at [492, 281] on body "Analytics. This page is ready Analytics [DATE] - [DATE] View by: Sessions start…" at bounding box center [570, 282] width 1140 height 564
click at [216, 162] on p "gemcommerce-dev-[PERSON_NAME]" at bounding box center [248, 162] width 123 height 14
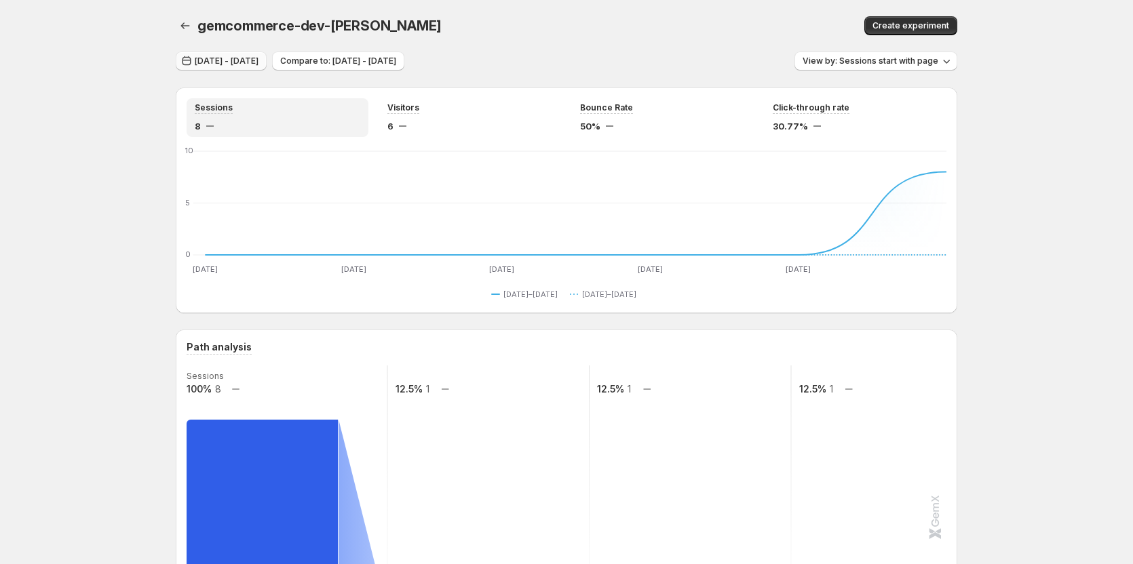
click at [258, 62] on span "[DATE] - [DATE]" at bounding box center [227, 61] width 64 height 11
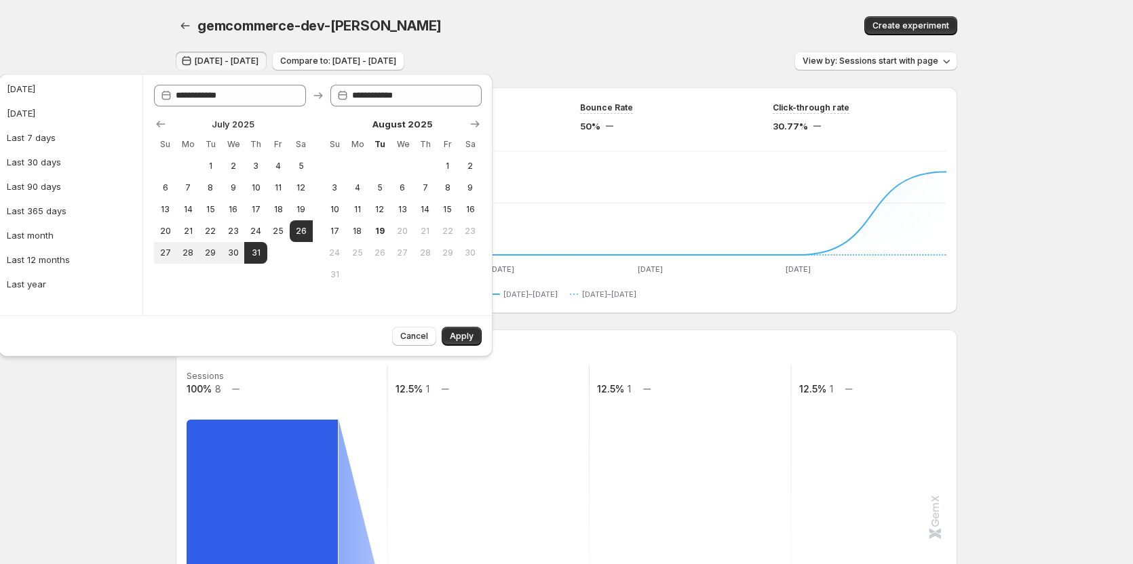
drag, startPoint x: 596, startPoint y: 9, endPoint x: 645, endPoint y: 352, distance: 346.7
click at [645, 352] on div "Path analysis" at bounding box center [567, 348] width 760 height 14
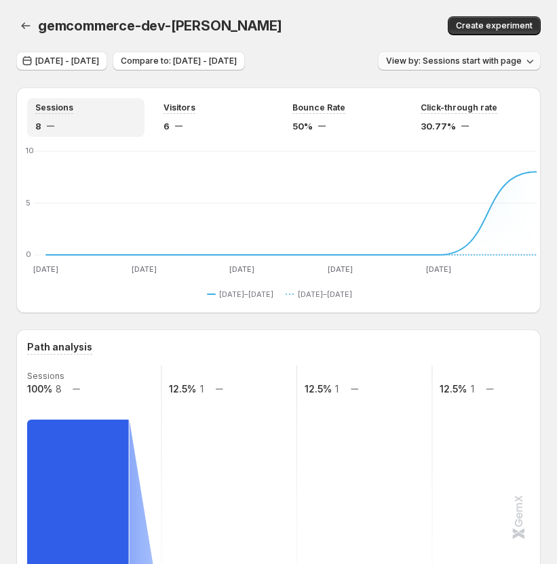
click at [450, 59] on span "View by: Sessions start with page" at bounding box center [454, 61] width 136 height 11
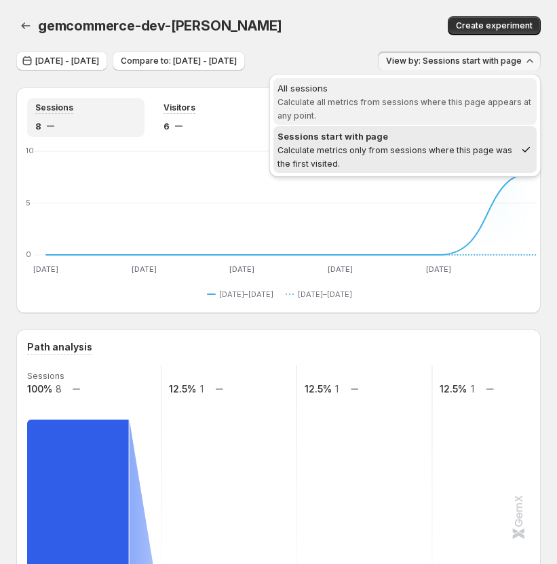
click at [442, 91] on div "All sessions" at bounding box center [404, 88] width 255 height 14
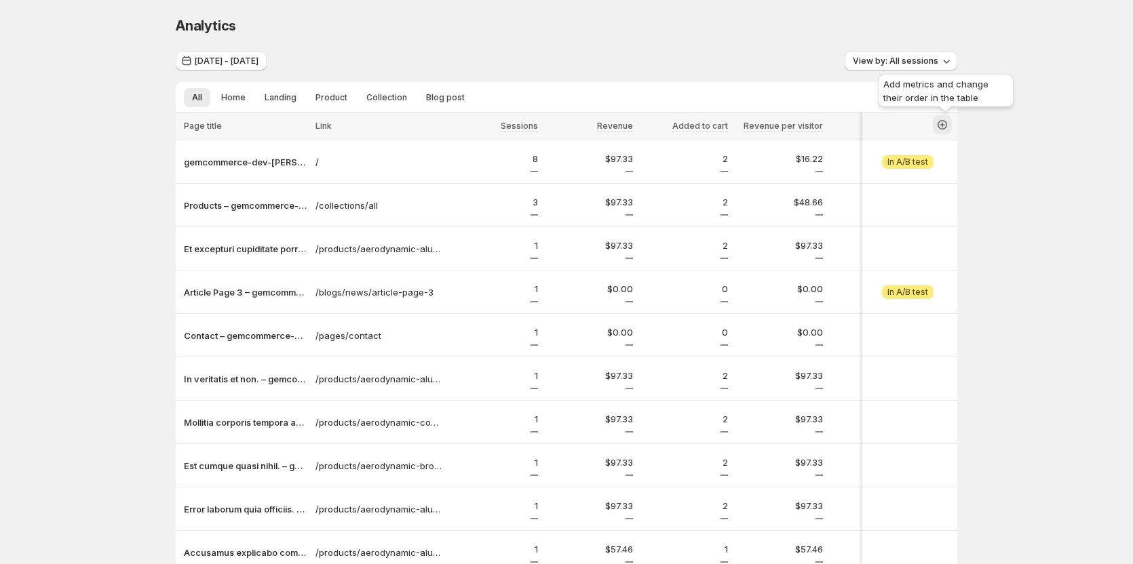
click at [949, 121] on icon "button" at bounding box center [942, 125] width 14 height 14
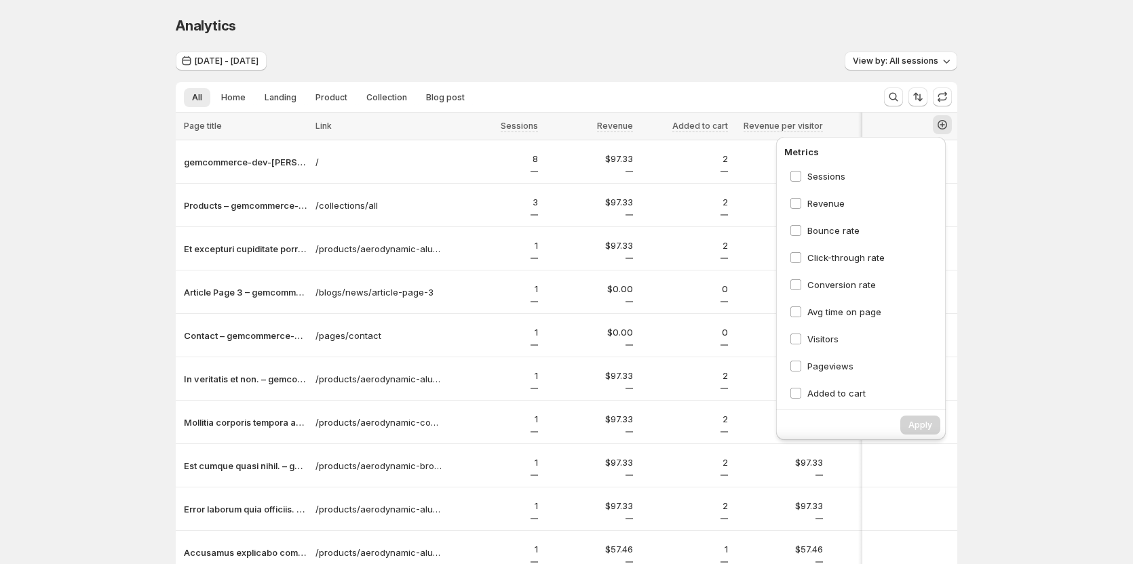
click at [1020, 194] on div "Analytics. This page is ready Analytics Jul 26, 2025 - Jul 31, 2025 View by: Al…" at bounding box center [566, 341] width 1133 height 682
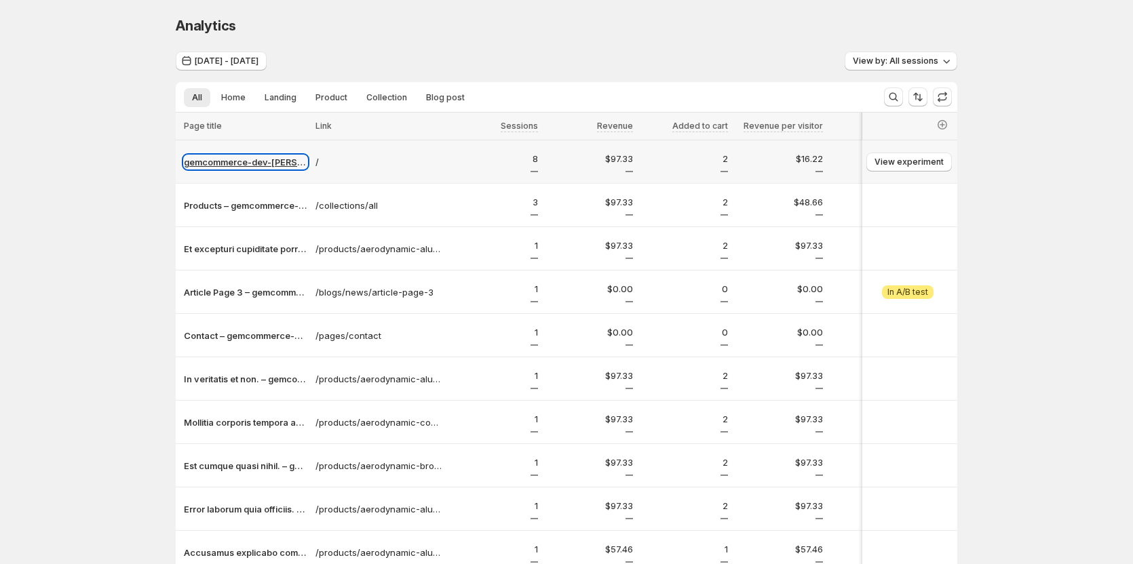
click at [285, 159] on p "gemcommerce-dev-[PERSON_NAME]" at bounding box center [245, 162] width 123 height 14
